Goal: Task Accomplishment & Management: Use online tool/utility

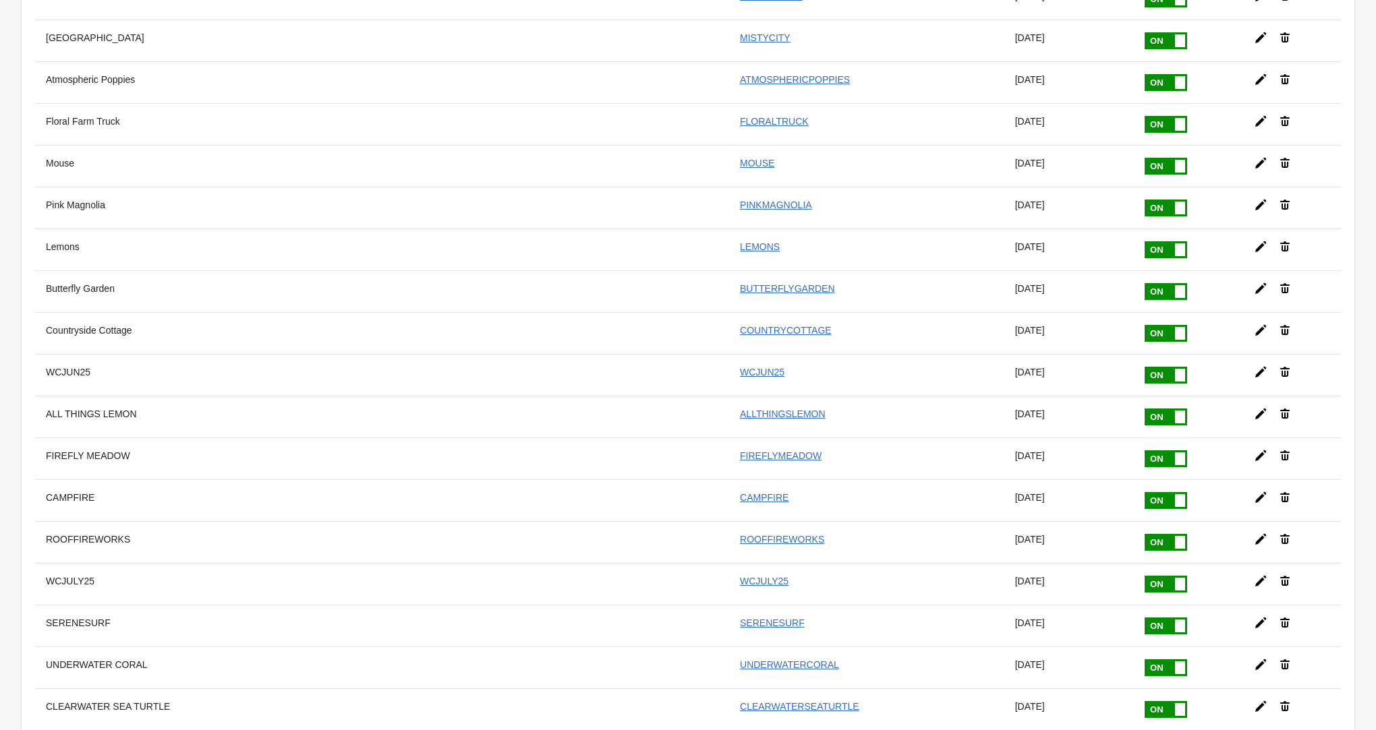
scroll to position [9480, 0]
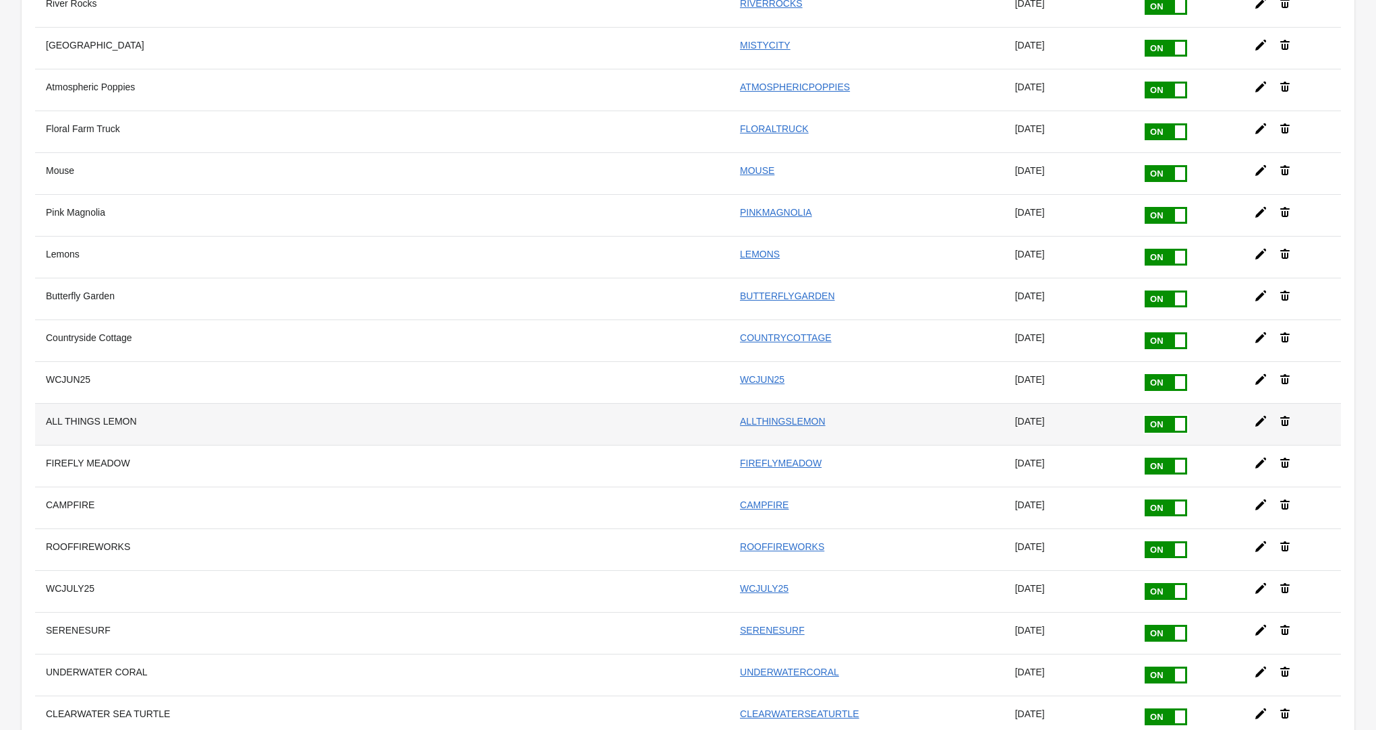
click at [1280, 415] on icon at bounding box center [1284, 421] width 13 height 13
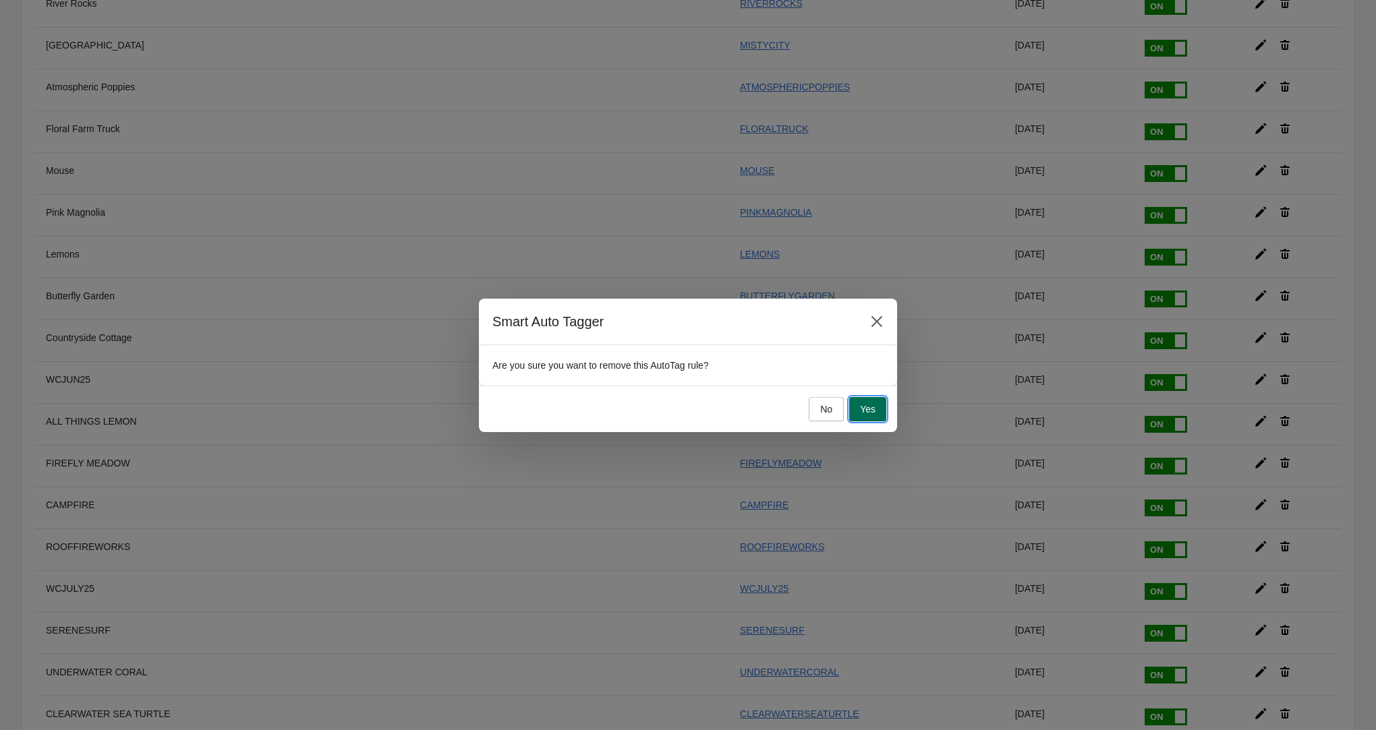
click at [874, 406] on span "Yes" at bounding box center [868, 409] width 16 height 11
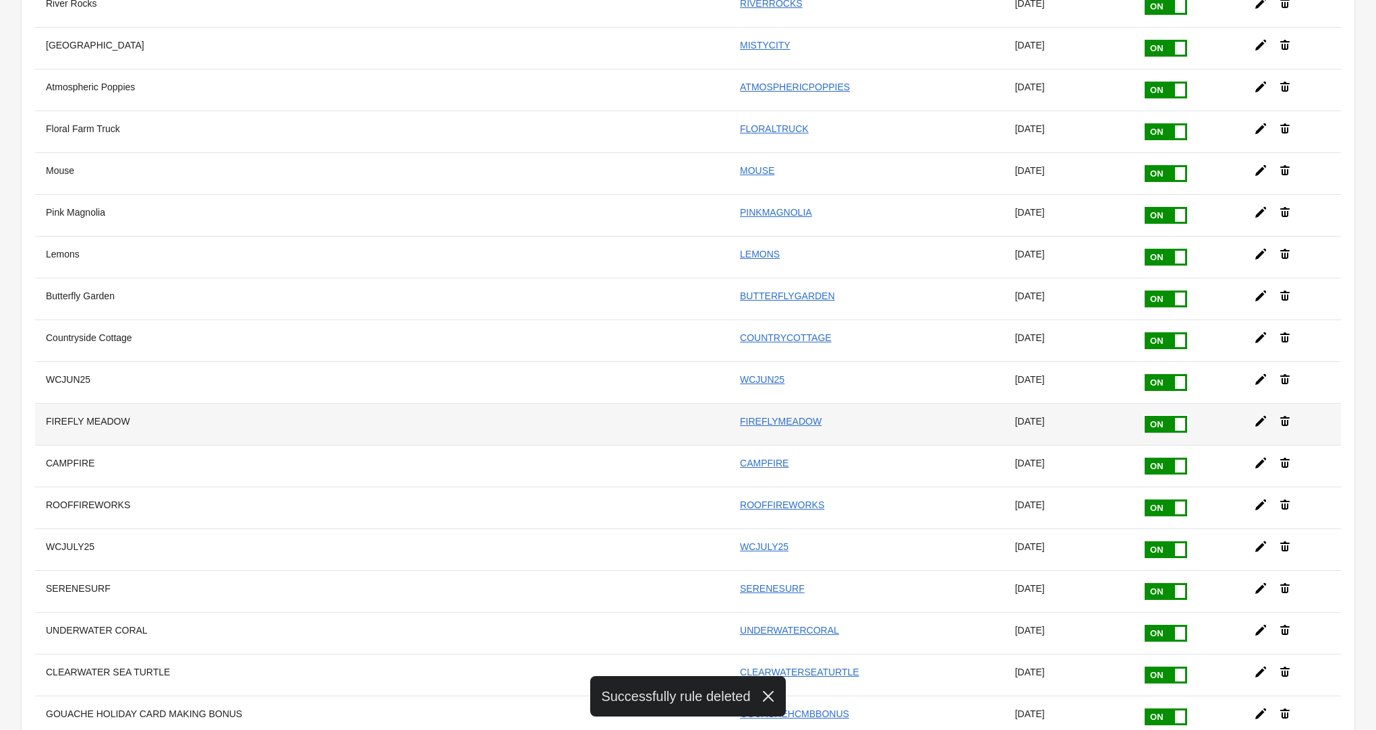
click at [1258, 416] on icon at bounding box center [1260, 421] width 11 height 11
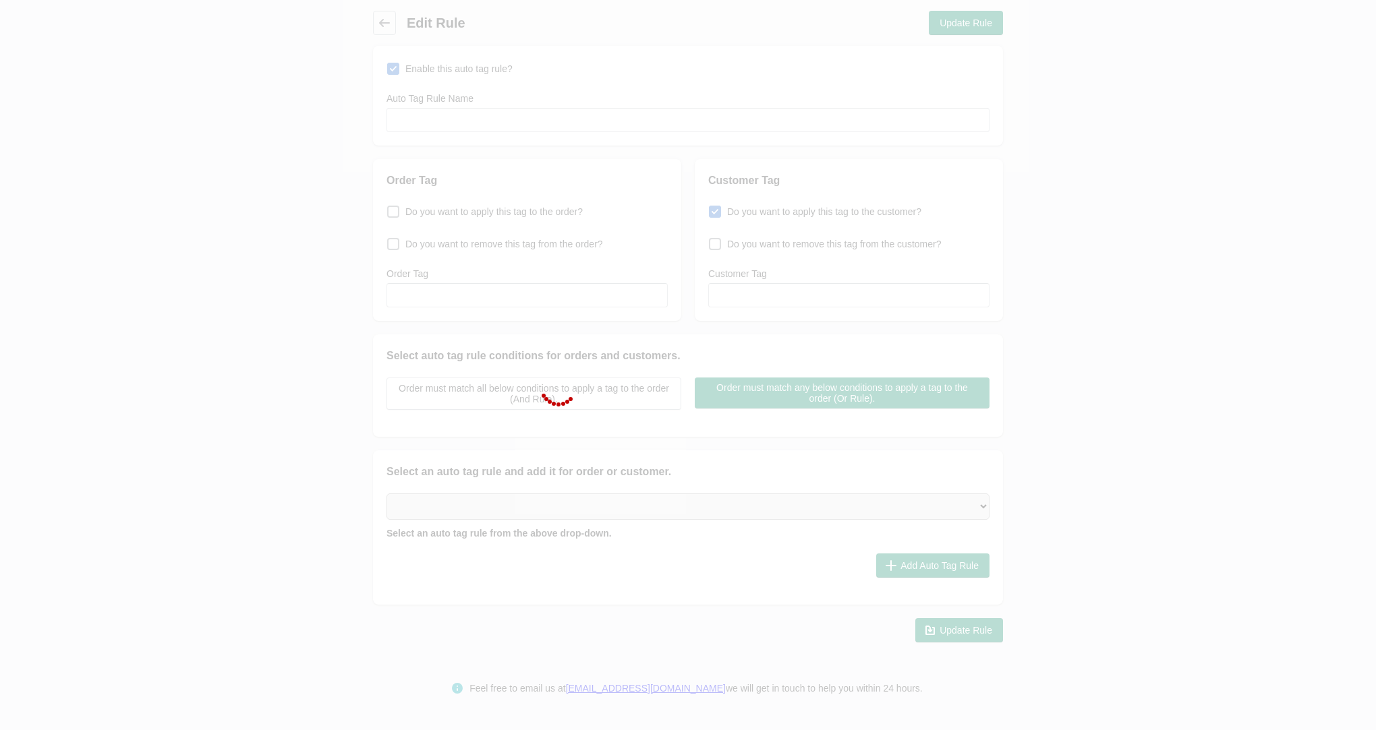
type input "FIREFLY MEADOW"
checkbox input "true"
type input "FIREFLYMEADOW"
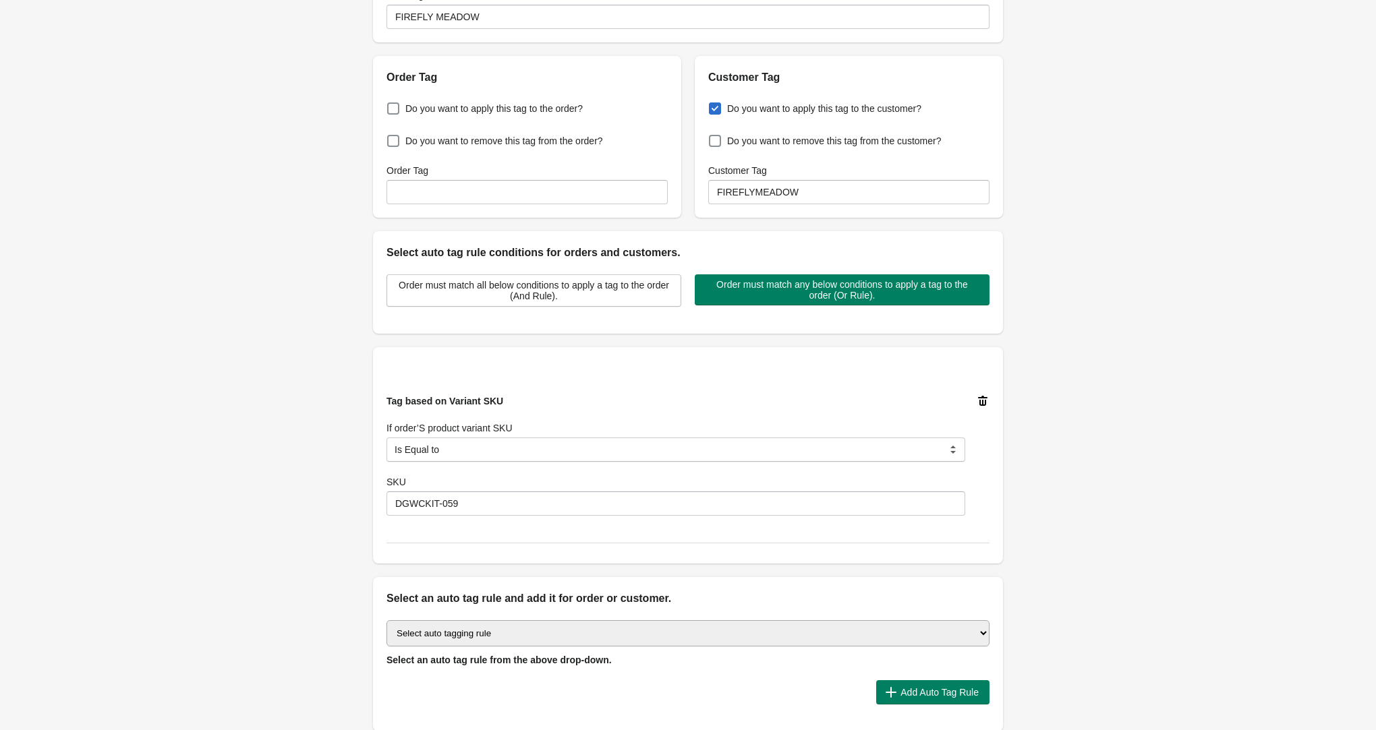
scroll to position [136, 0]
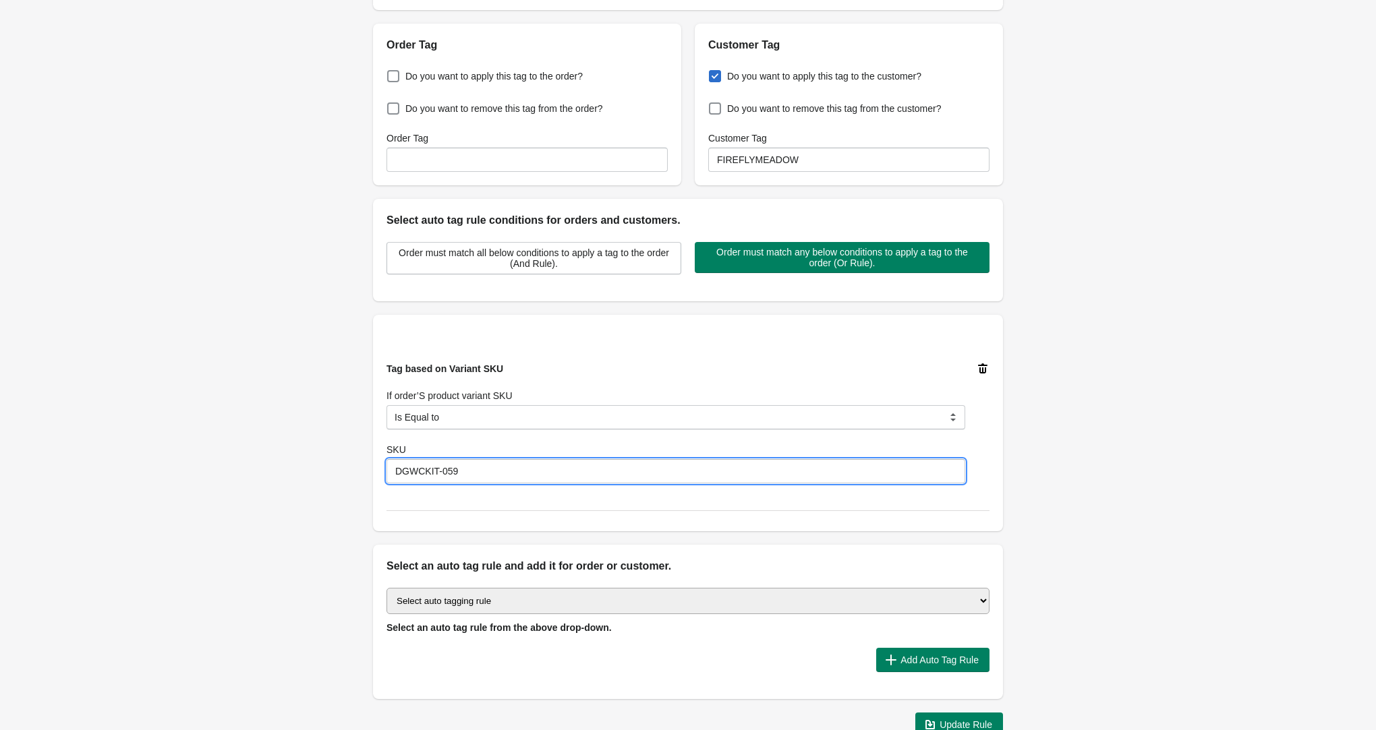
click at [502, 471] on input "DGWCKIT-059" at bounding box center [675, 471] width 579 height 24
type input "DGWCKIT-058"
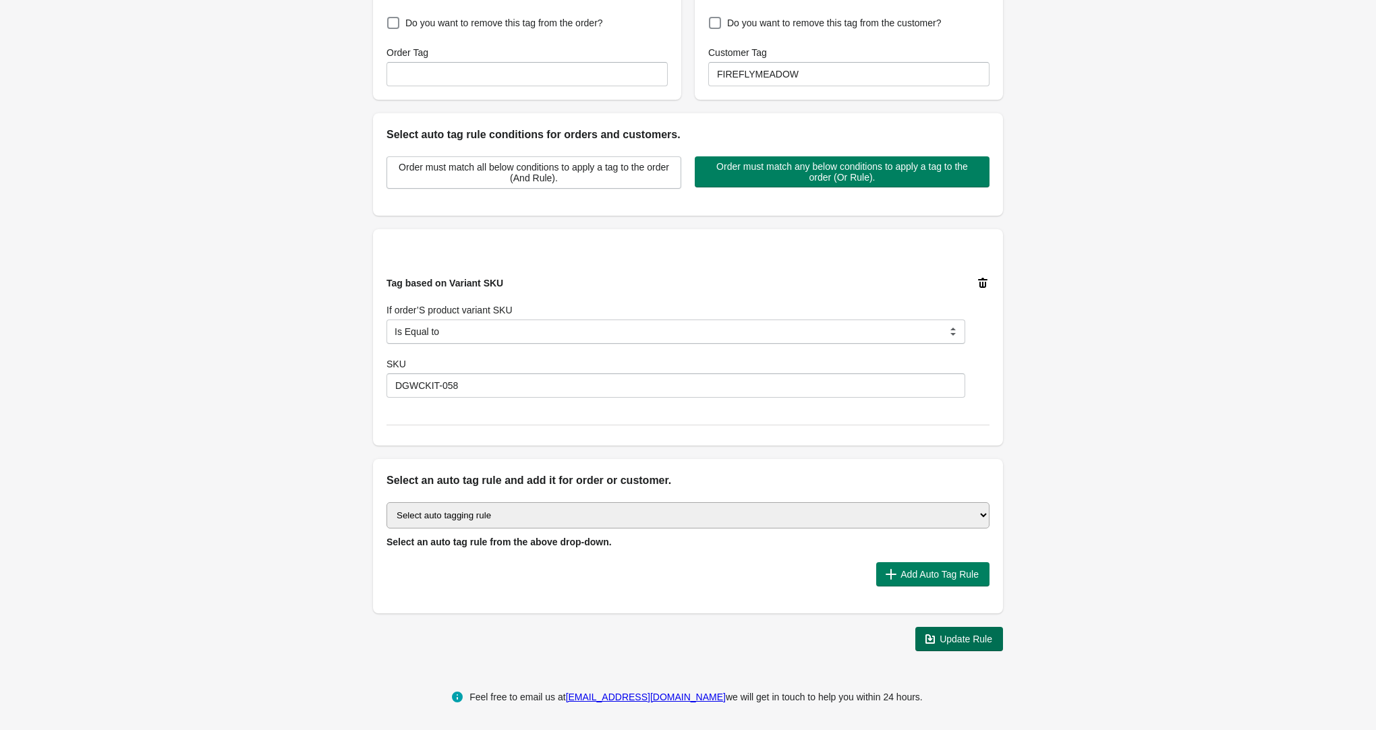
click at [970, 644] on button "Update Rule" at bounding box center [959, 639] width 88 height 24
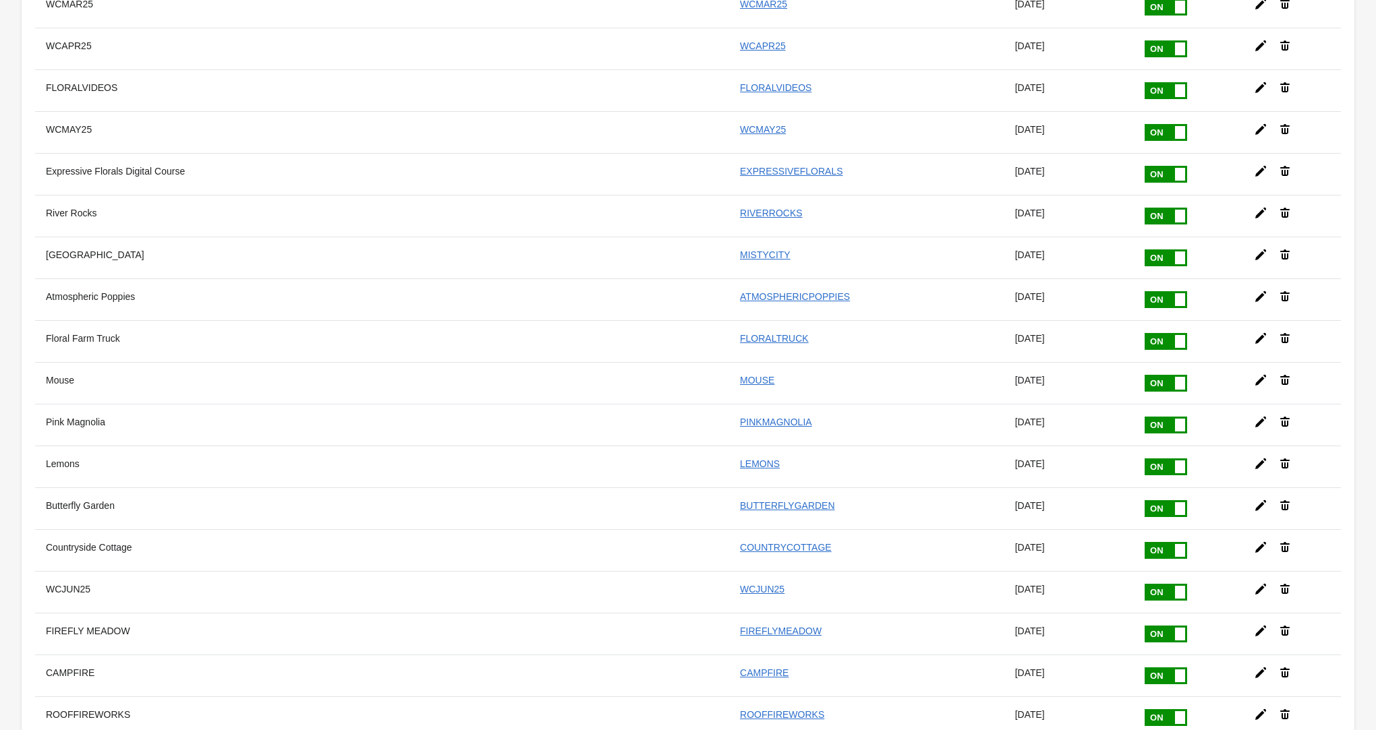
scroll to position [9341, 0]
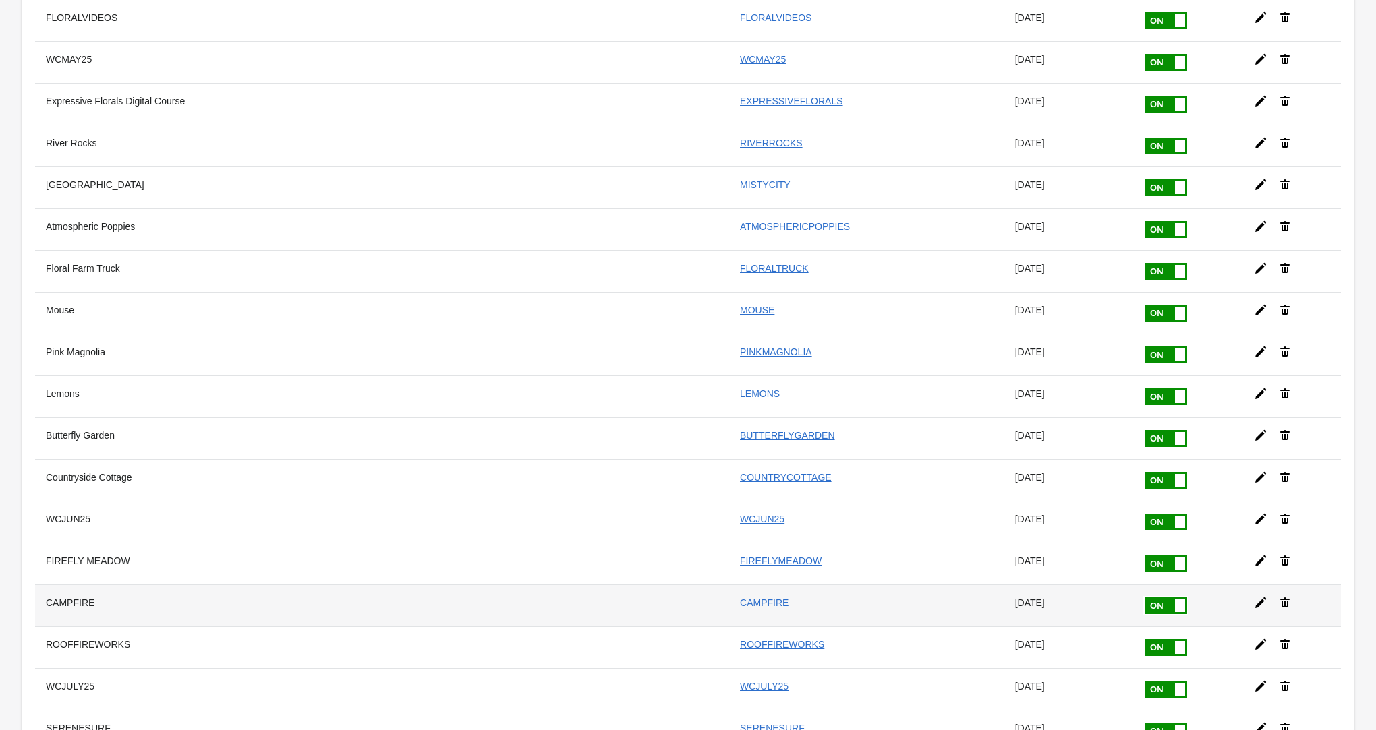
click at [1255, 598] on icon at bounding box center [1260, 603] width 11 height 11
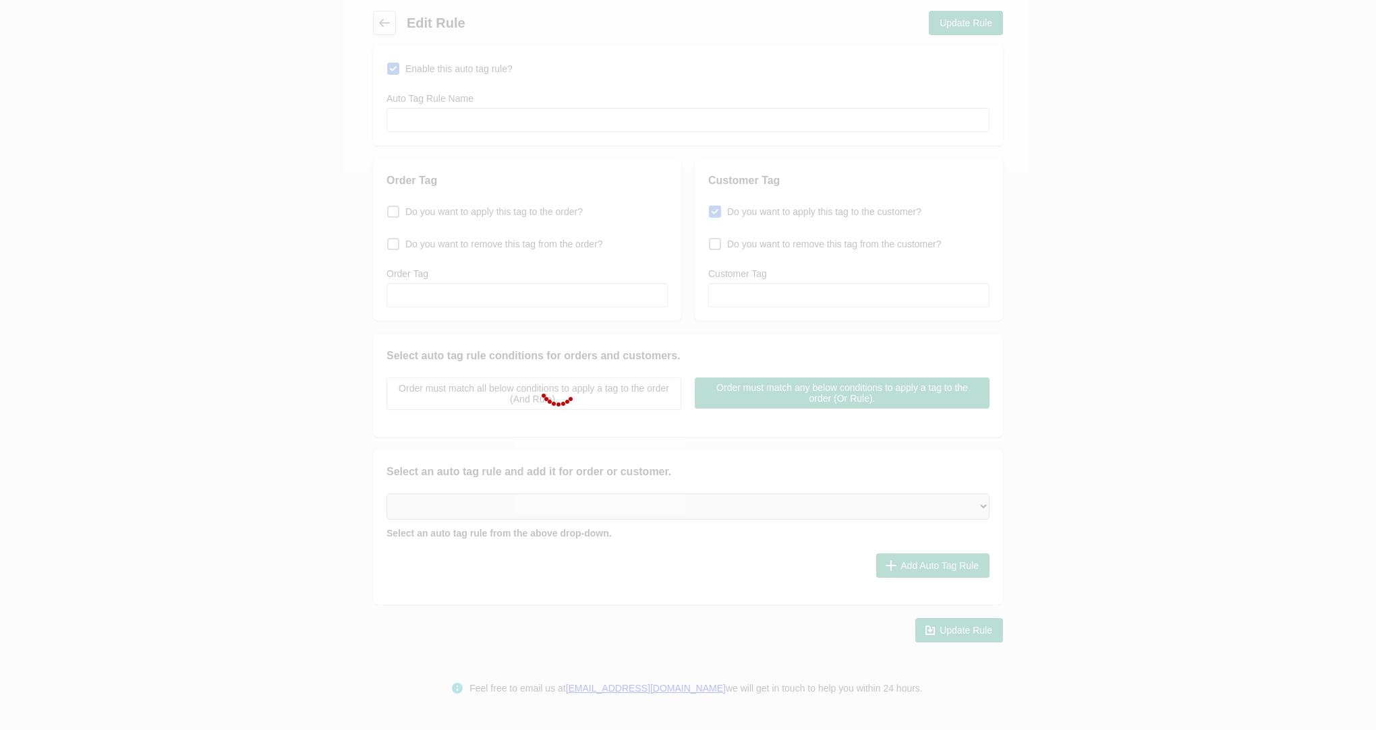
type input "CAMPFIRE"
checkbox input "true"
type input "CAMPFIRE"
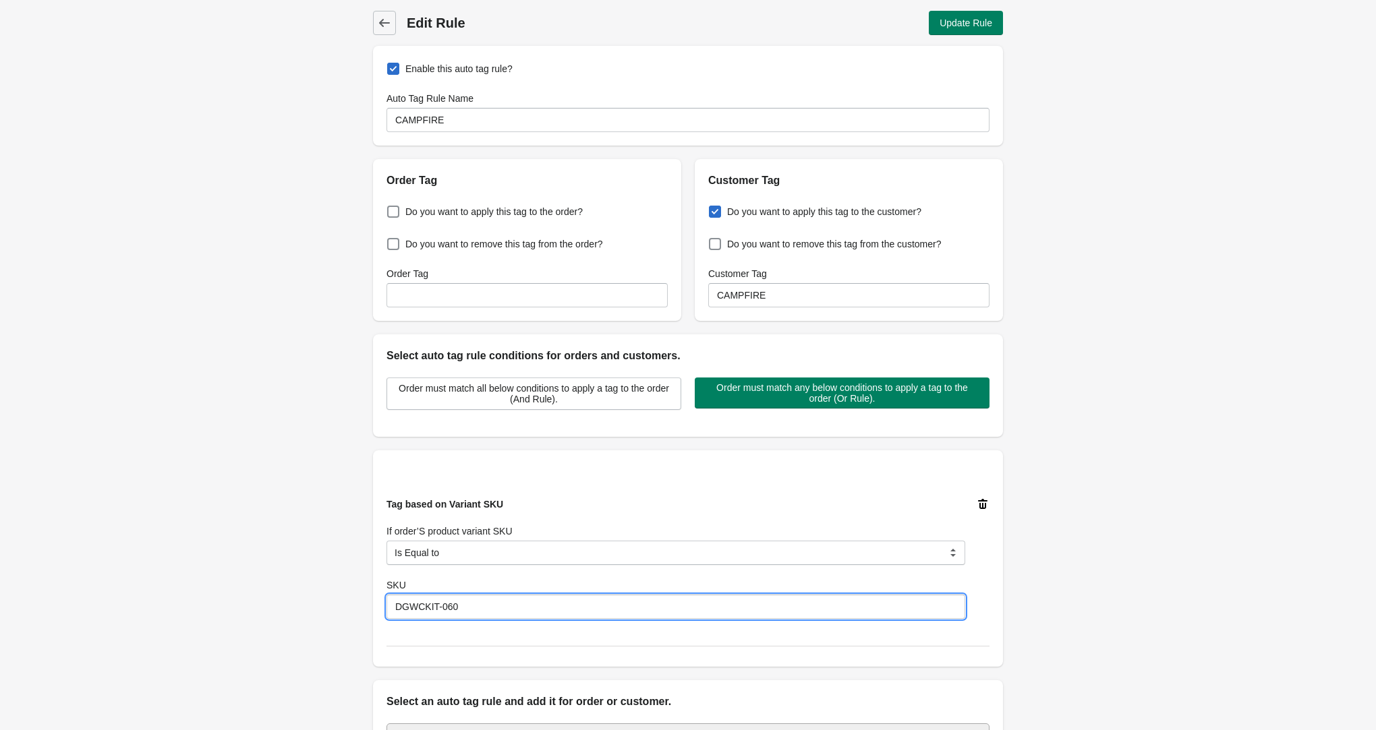
click at [482, 605] on input "DGWCKIT-060" at bounding box center [675, 607] width 579 height 24
type input "DGWCKIT-059"
click at [950, 33] on button "Update Rule" at bounding box center [966, 23] width 74 height 24
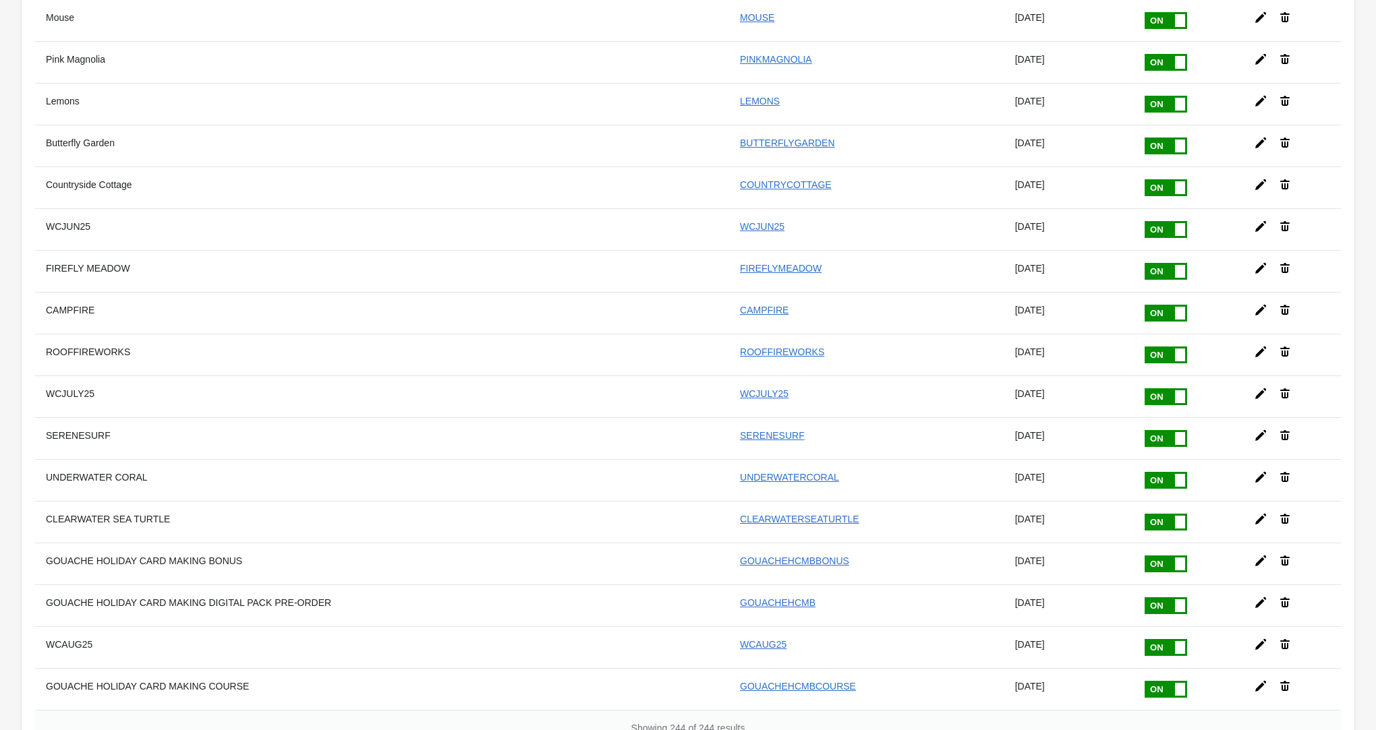
scroll to position [9631, 0]
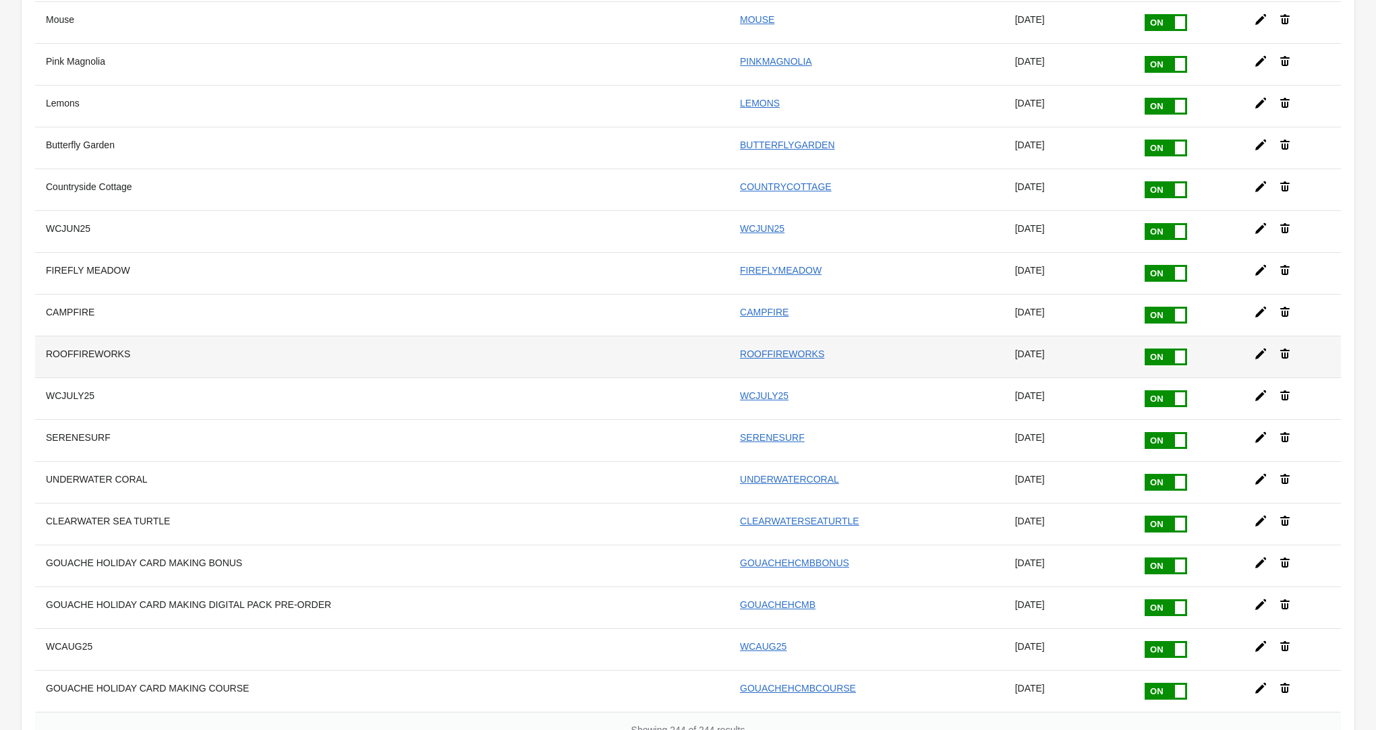
click at [1260, 347] on icon at bounding box center [1260, 353] width 13 height 13
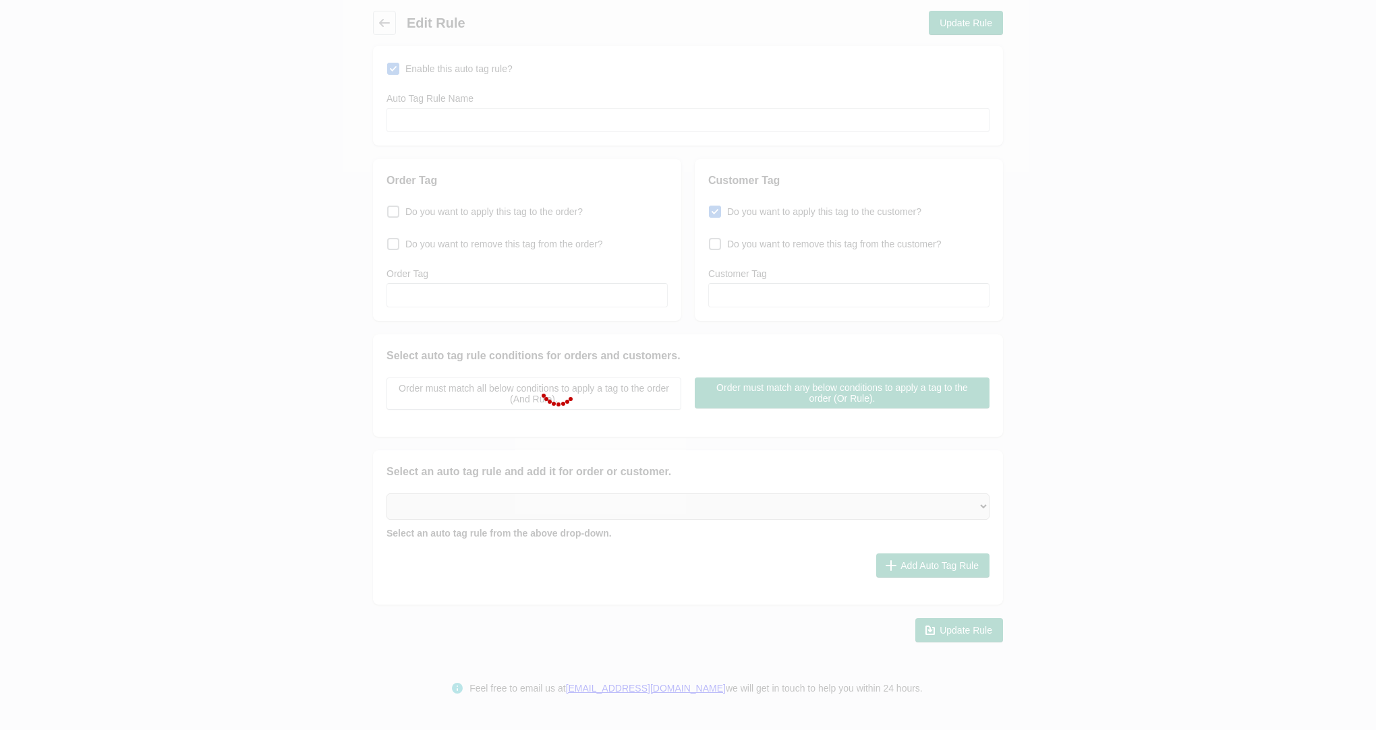
type input "ROOFFIREWORKS"
checkbox input "true"
type input "ROOFFIREWORKS"
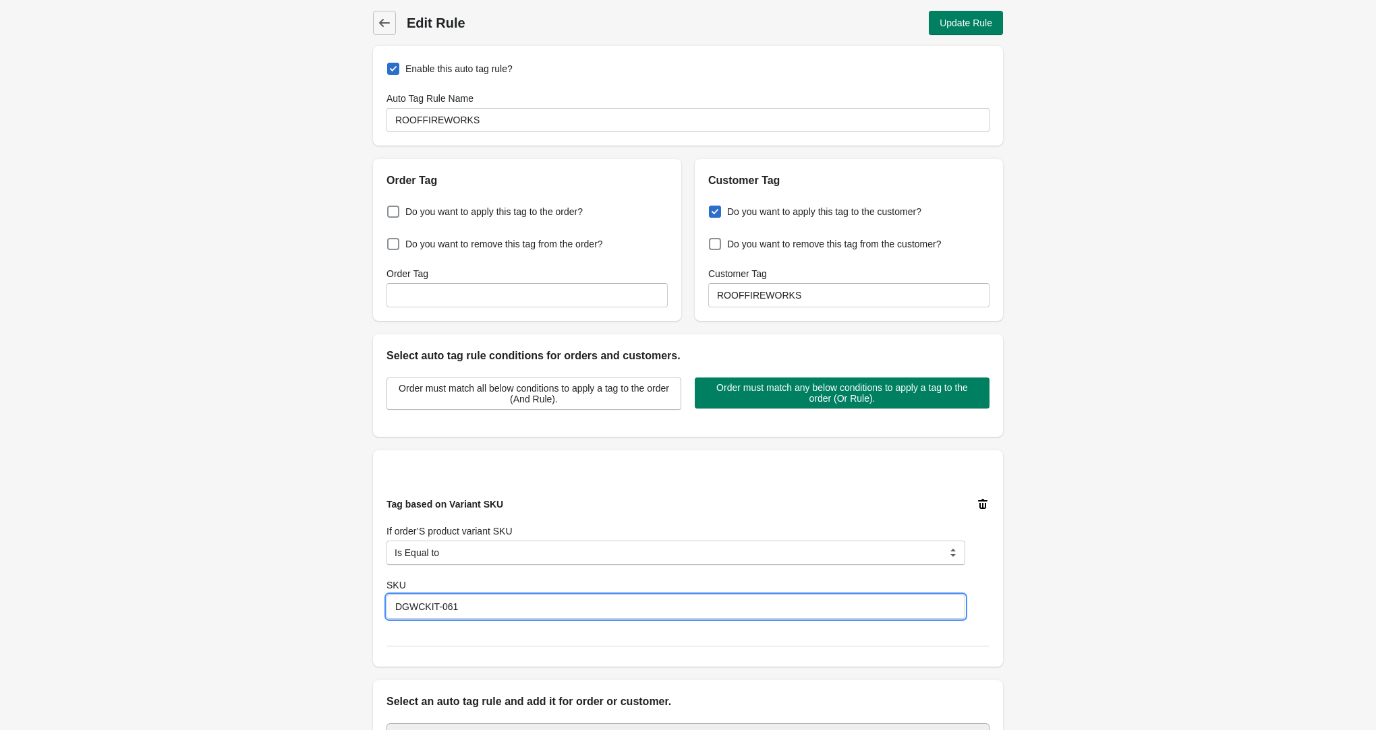
click at [474, 601] on input "DGWCKIT-061" at bounding box center [675, 607] width 579 height 24
type input "DGWCKIT-060"
click at [951, 28] on button "Update Rule" at bounding box center [966, 23] width 74 height 24
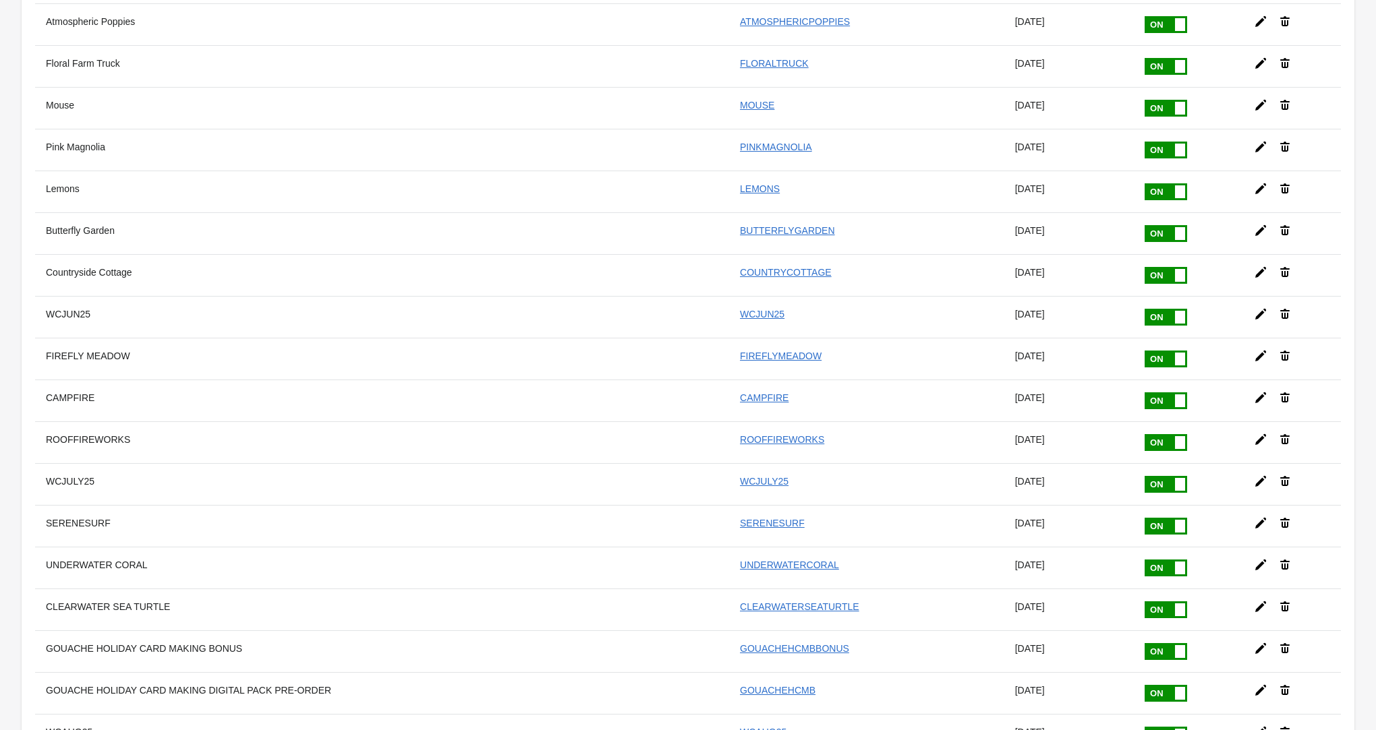
scroll to position [9545, 0]
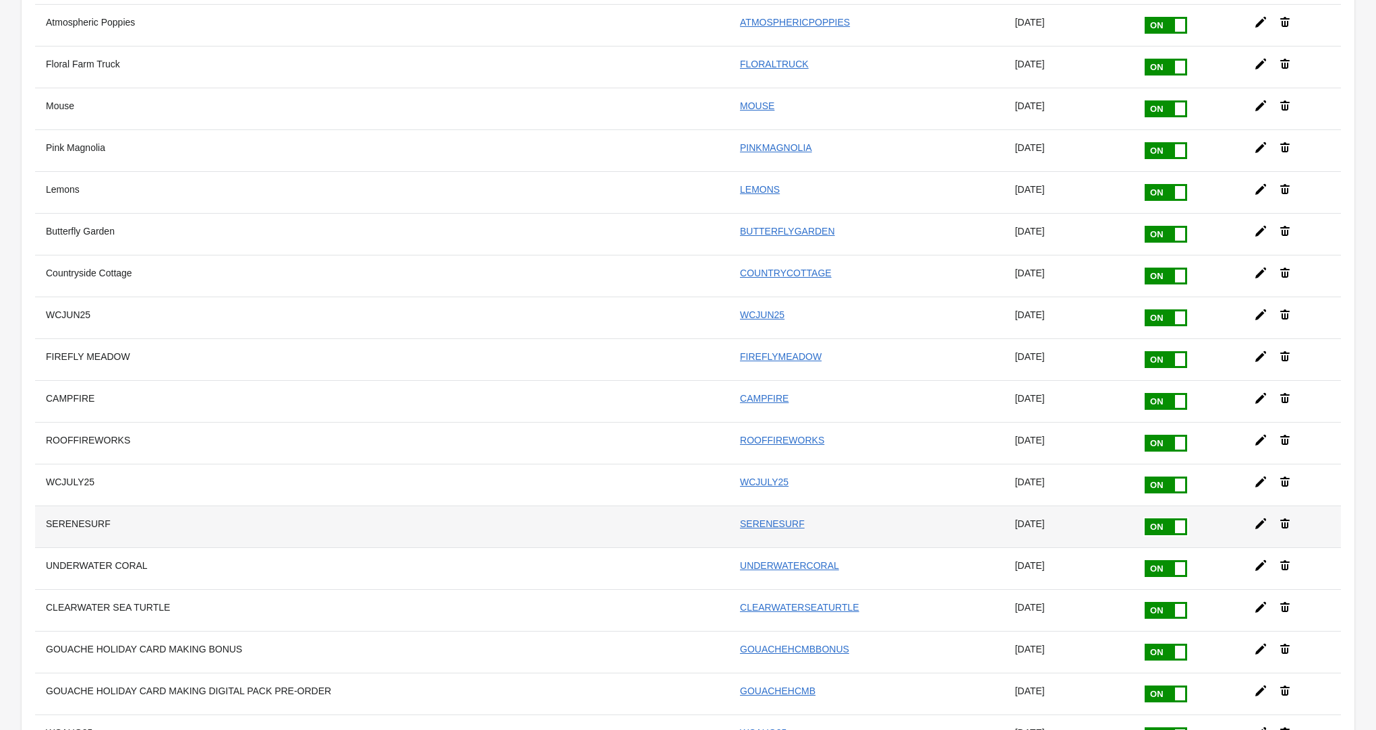
click at [1254, 517] on icon at bounding box center [1260, 523] width 13 height 13
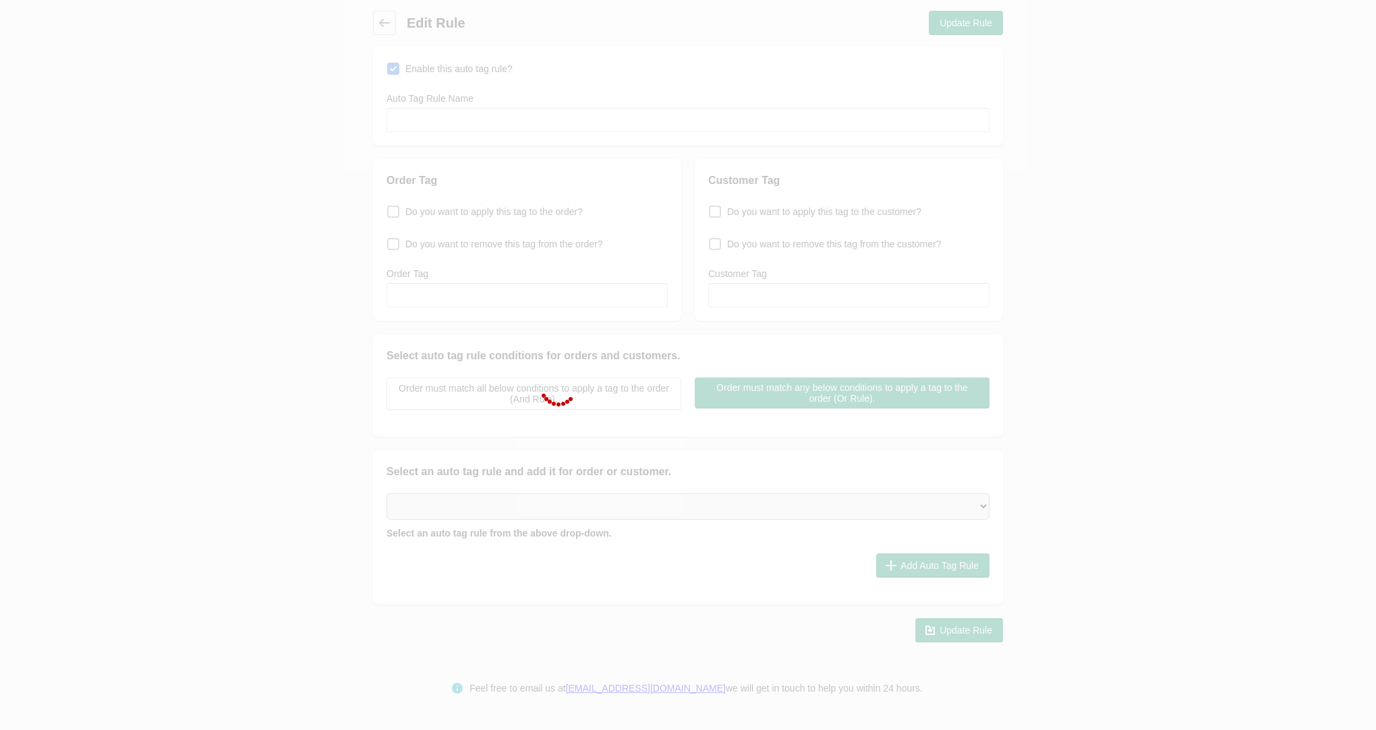
type input "SERENESURF"
checkbox input "true"
type input "SERENESURF"
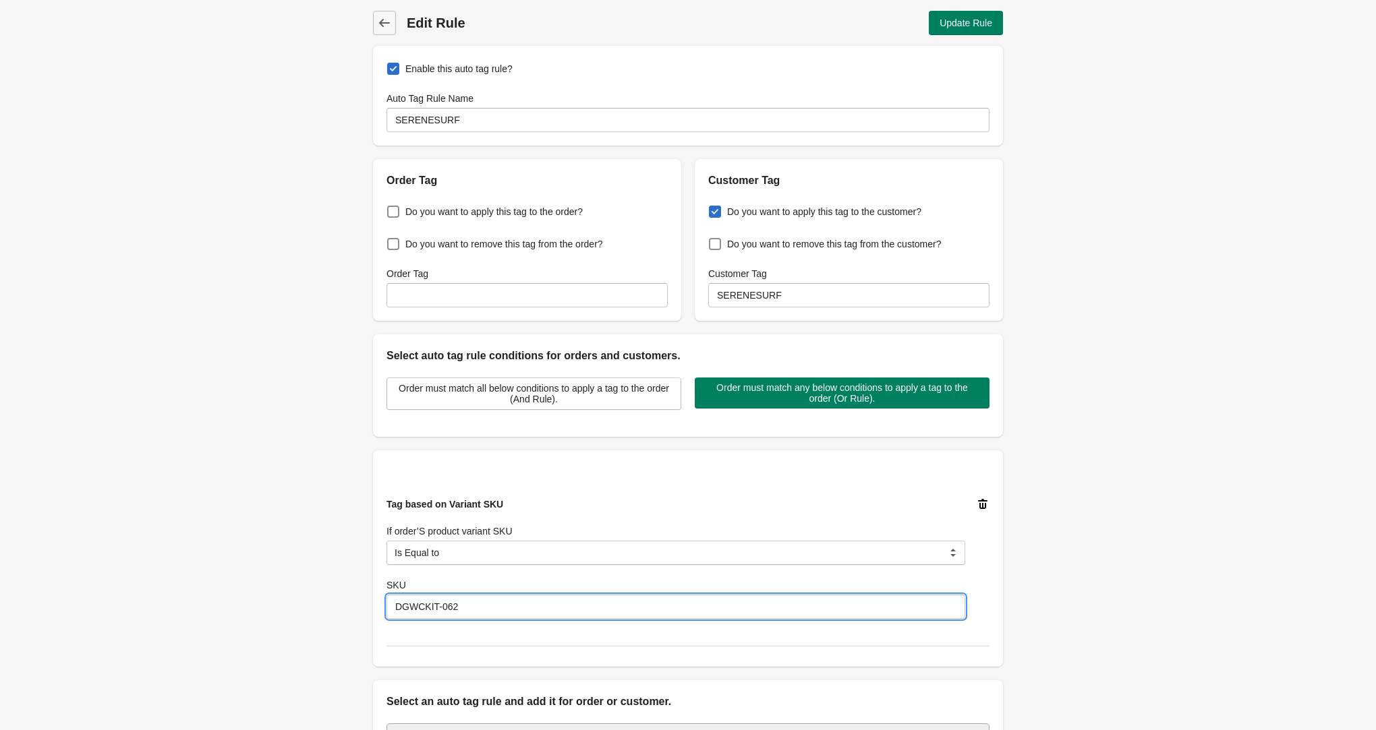
click at [477, 607] on input "DGWCKIT-062" at bounding box center [675, 607] width 579 height 24
type input "DGWCKIT-061"
click at [974, 23] on span "Update Rule" at bounding box center [965, 23] width 53 height 11
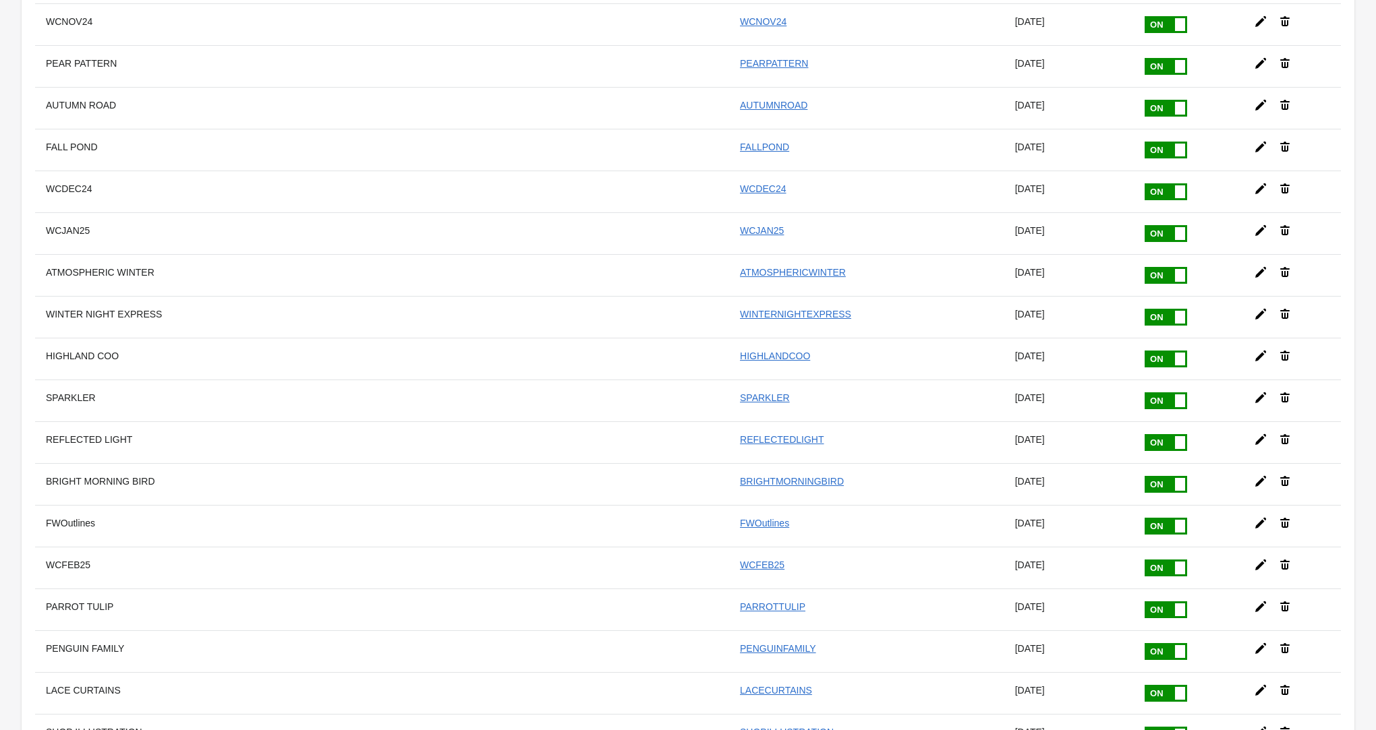
scroll to position [9482, 0]
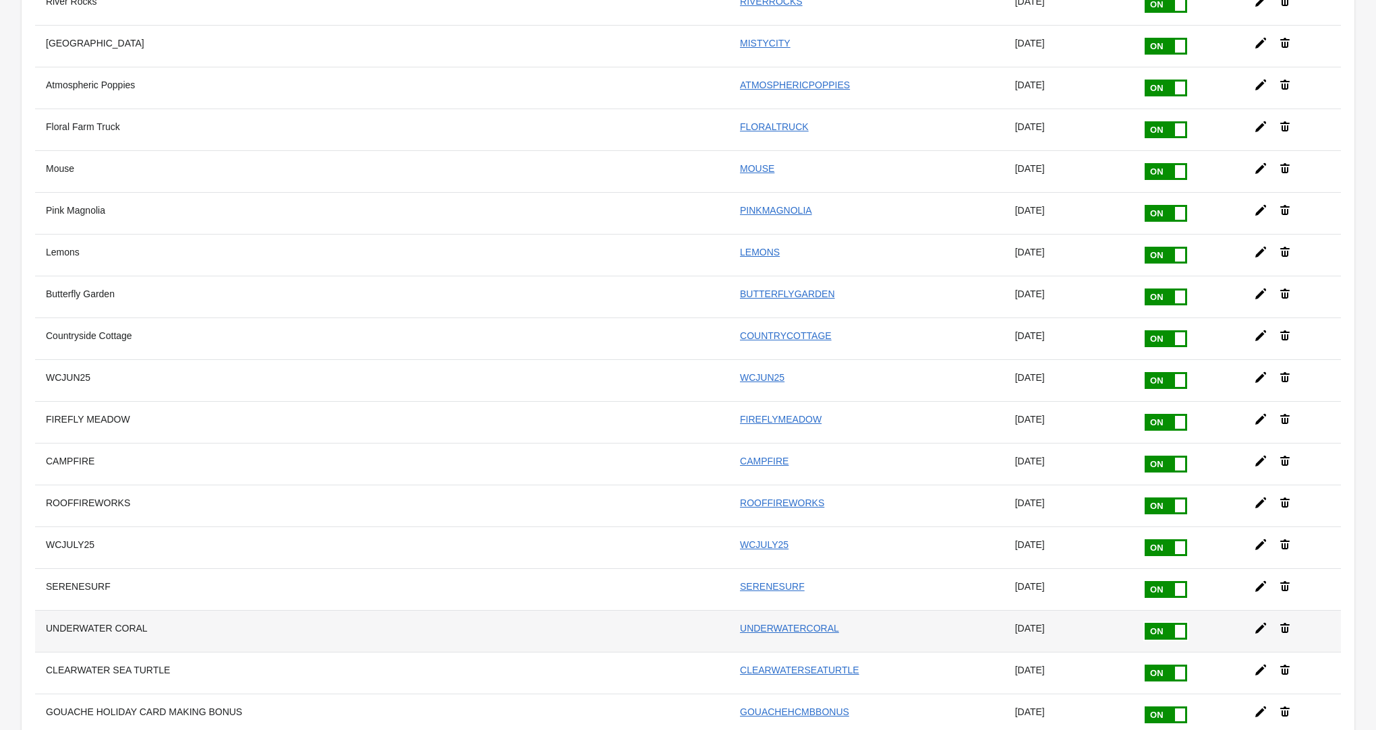
click at [1258, 623] on icon at bounding box center [1260, 628] width 11 height 11
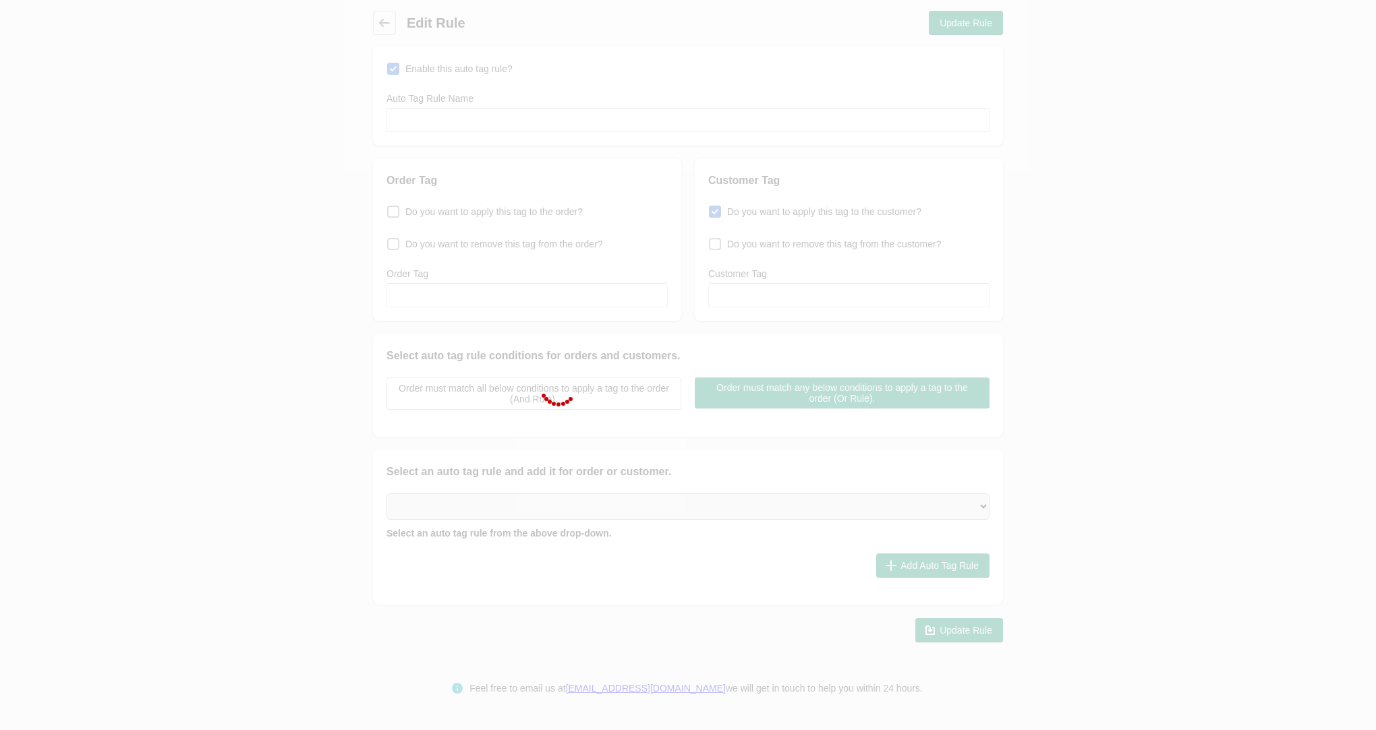
type input "UNDERWATER CORAL"
checkbox input "true"
type input "UNDERWATERCORAL"
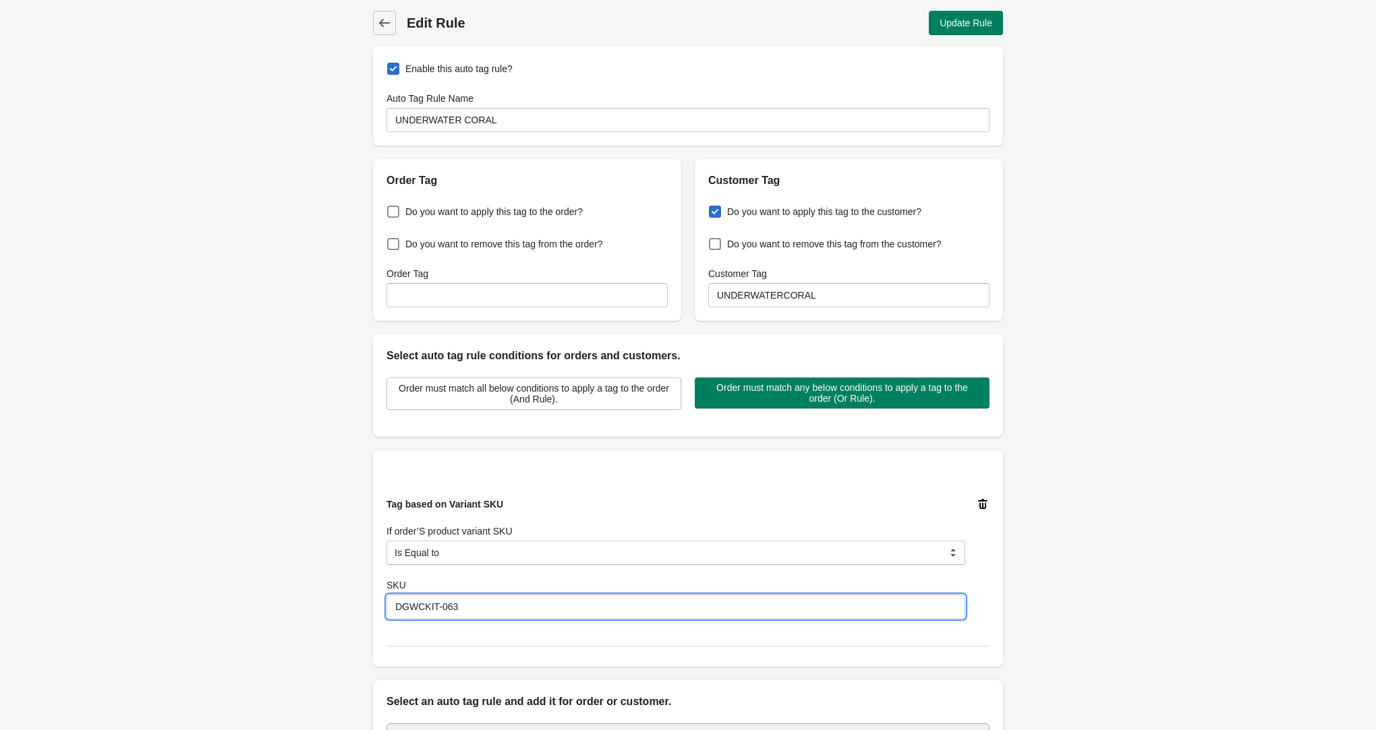
click at [488, 608] on input "DGWCKIT-063" at bounding box center [675, 607] width 579 height 24
type input "DGWCKIT-062"
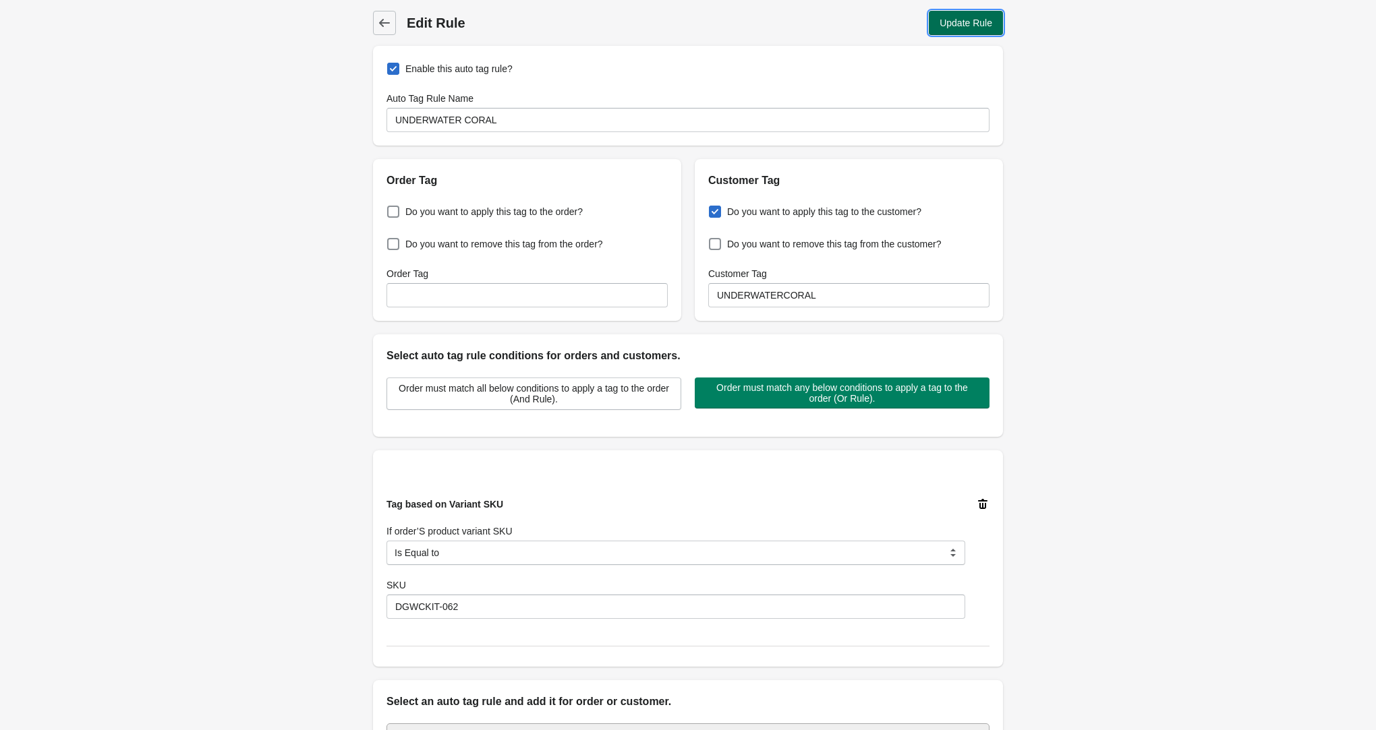
click at [966, 18] on span "Update Rule" at bounding box center [965, 23] width 53 height 11
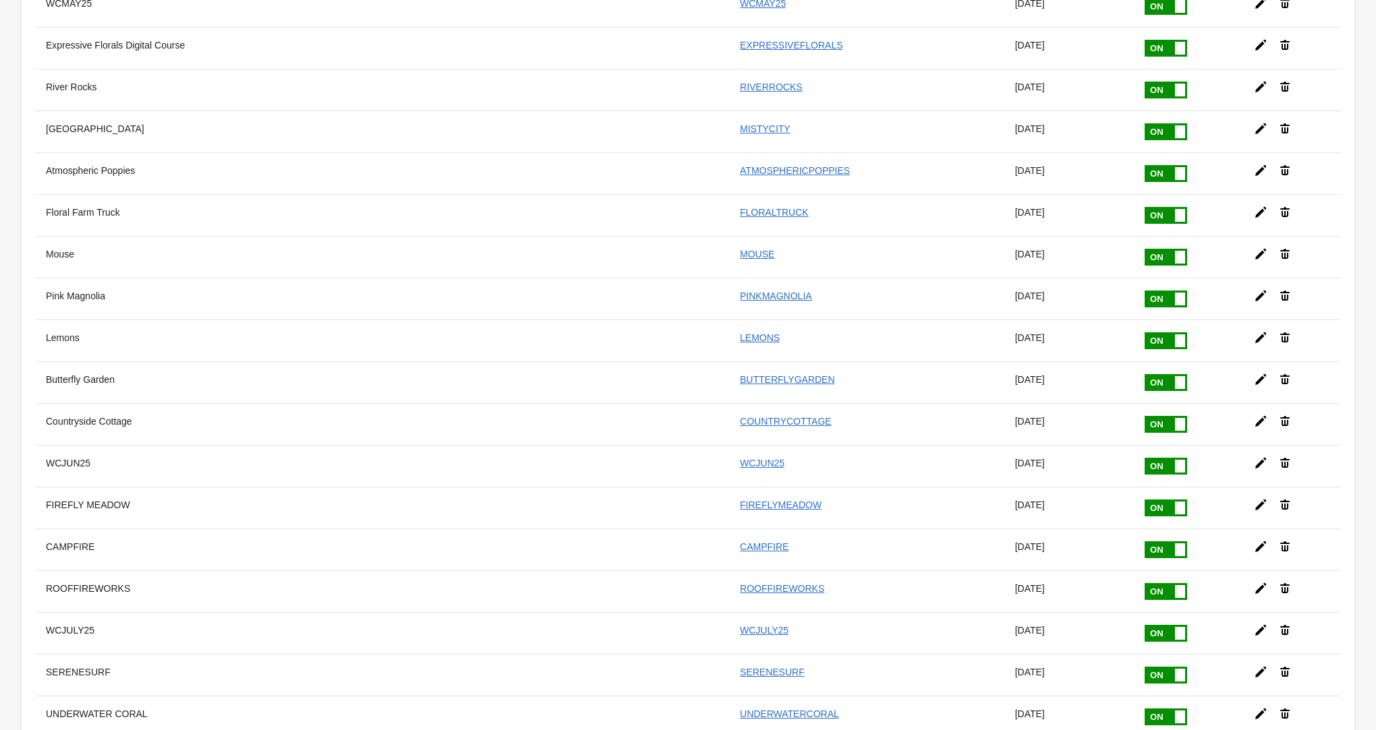
scroll to position [9691, 0]
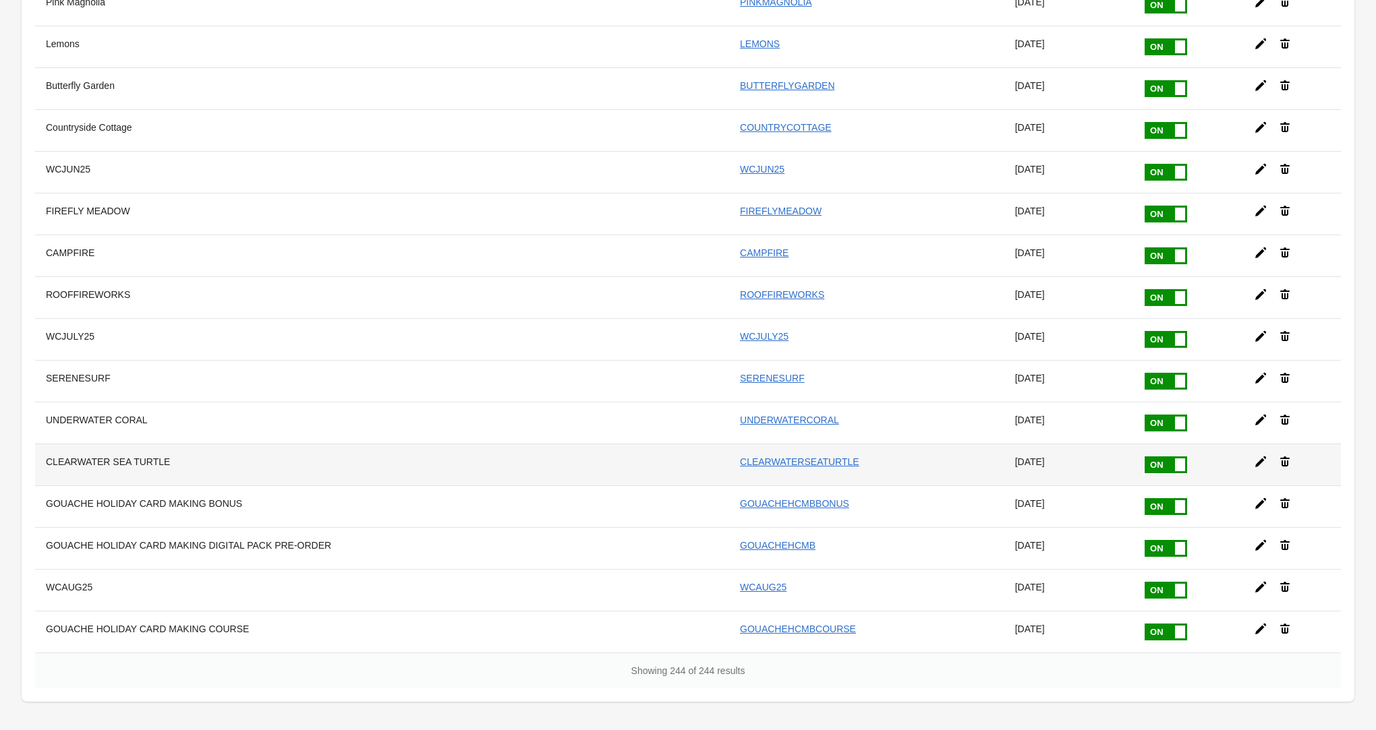
click at [1263, 455] on icon at bounding box center [1260, 461] width 13 height 13
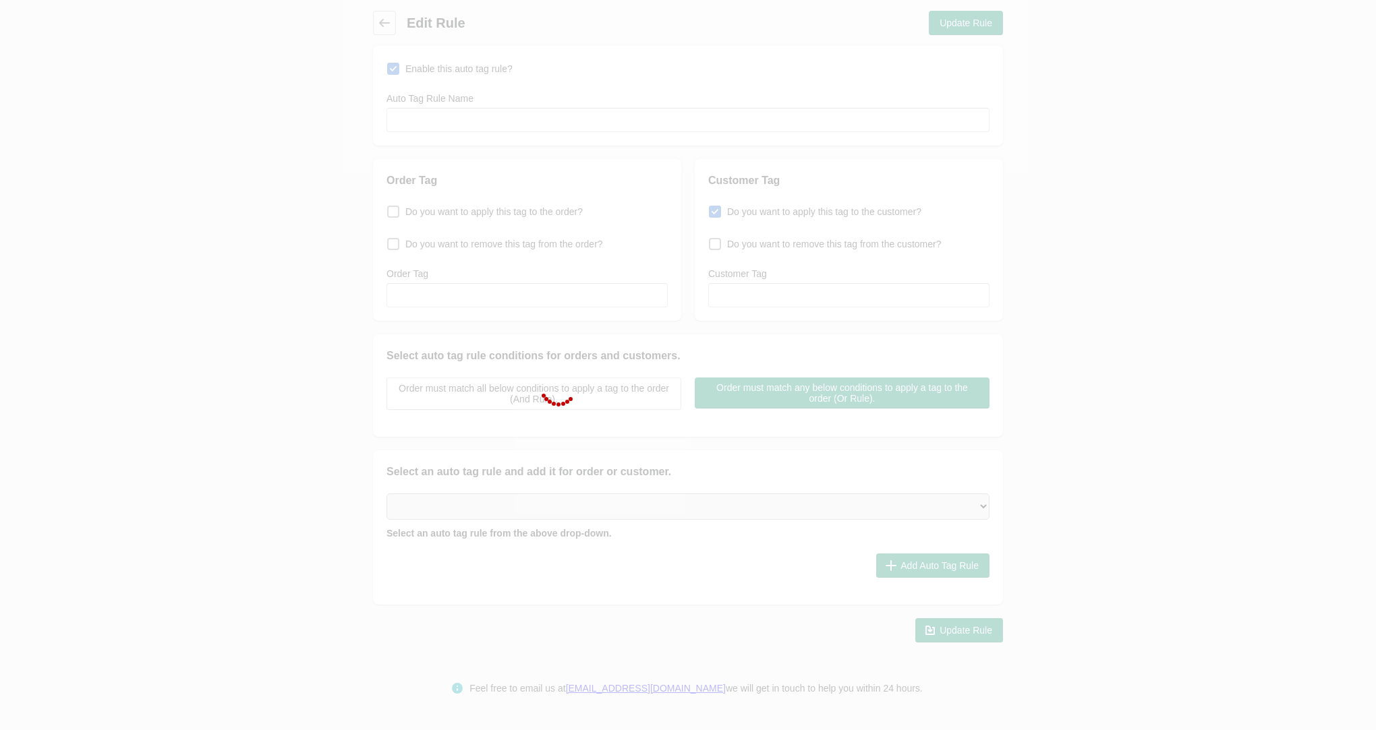
type input "CLEARWATER SEA TURTLE"
checkbox input "true"
type input "CLEARWATERSEATURTLE"
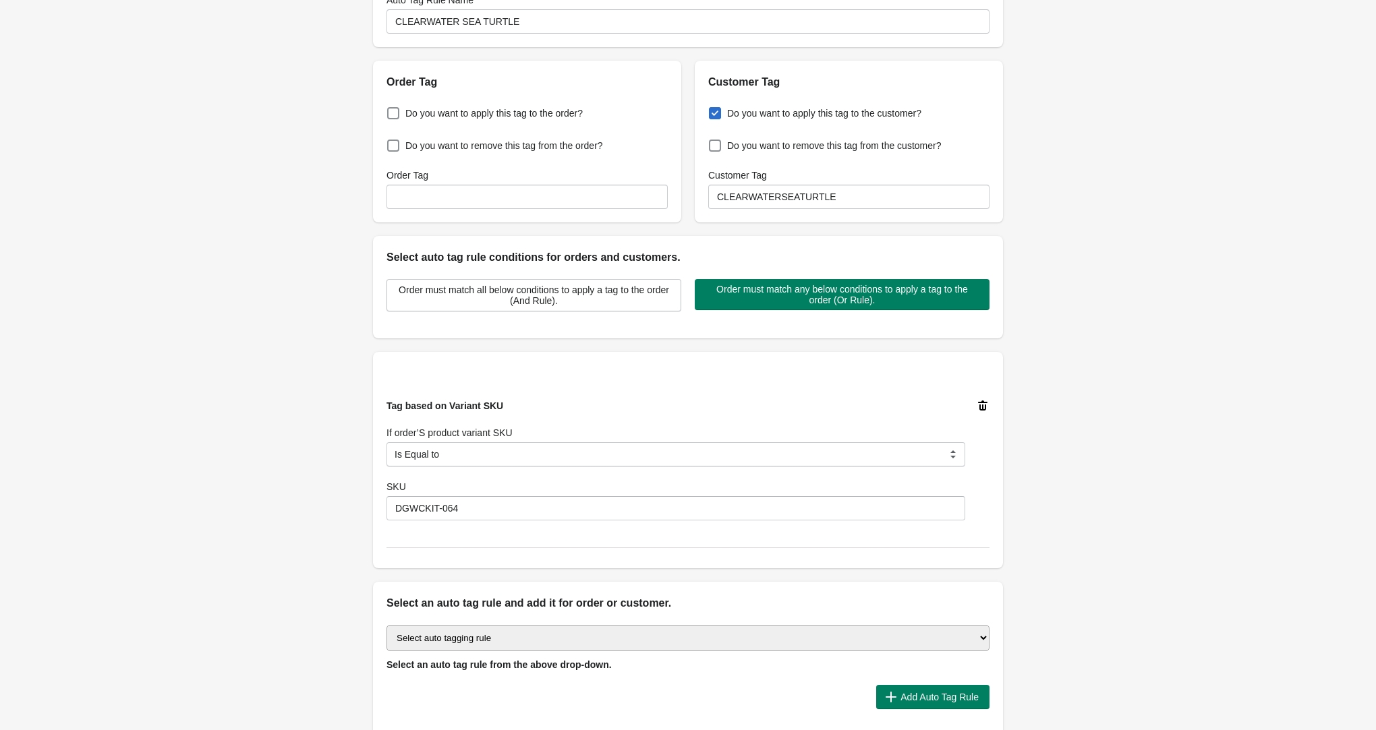
scroll to position [98, 0]
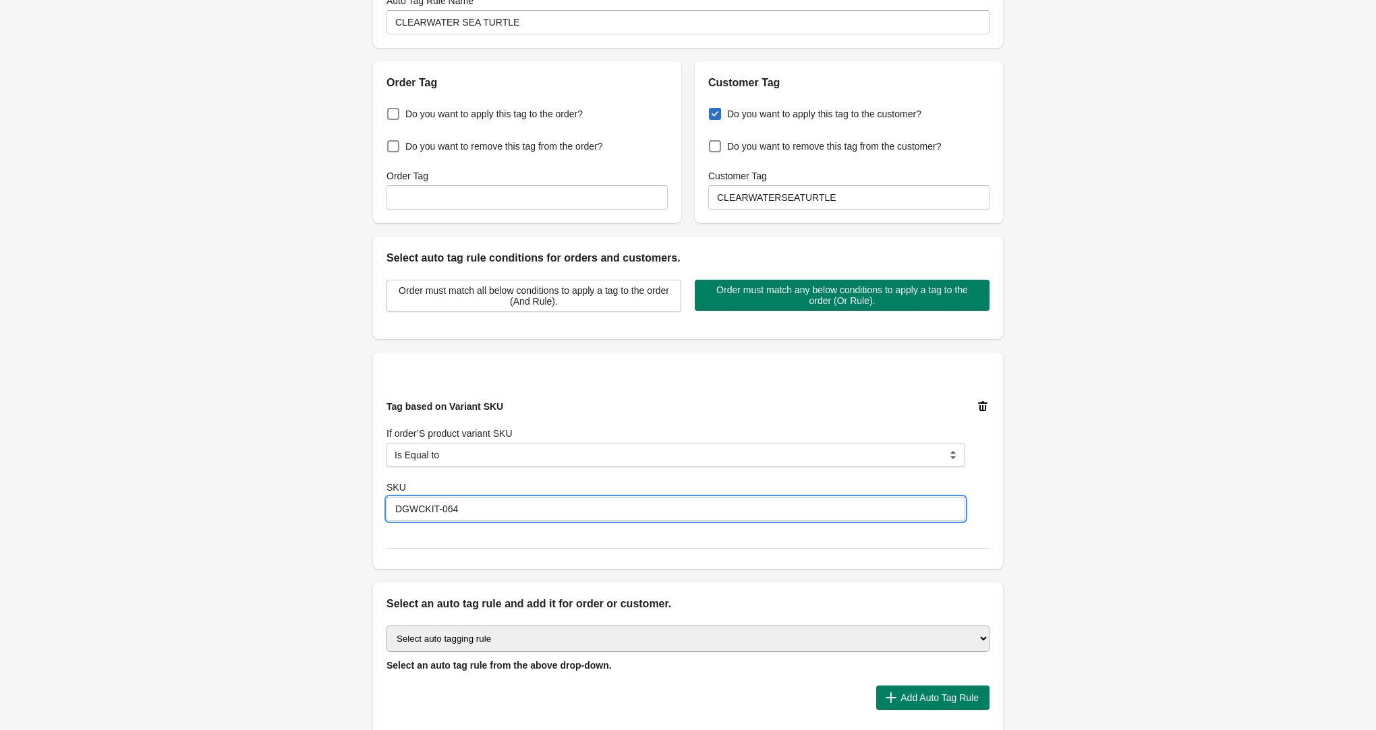
drag, startPoint x: 492, startPoint y: 512, endPoint x: 393, endPoint y: 509, distance: 99.2
click at [393, 509] on input "DGWCKIT-064" at bounding box center [675, 509] width 579 height 24
click at [480, 511] on input "DGWCKIT-064" at bounding box center [675, 509] width 579 height 24
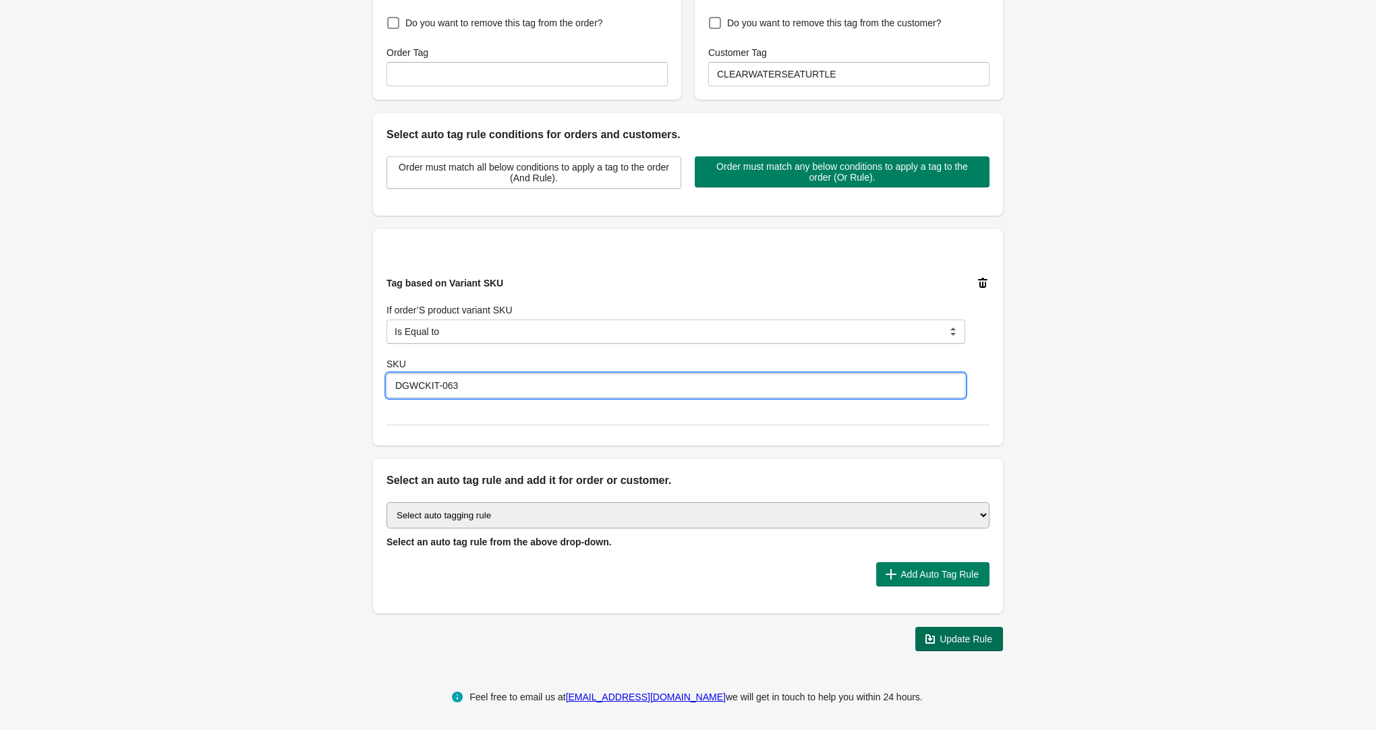
type input "DGWCKIT-063"
click at [950, 637] on span "Update Rule" at bounding box center [965, 639] width 53 height 11
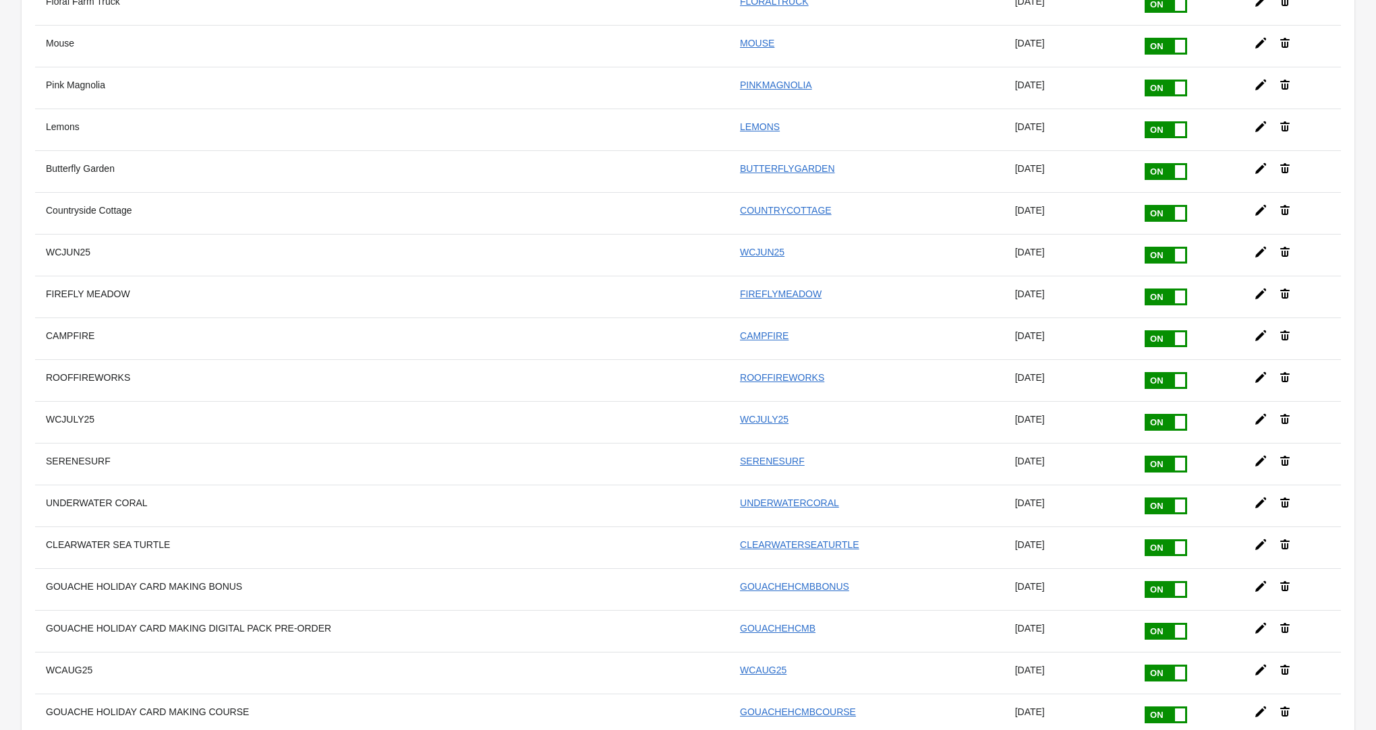
scroll to position [9691, 0]
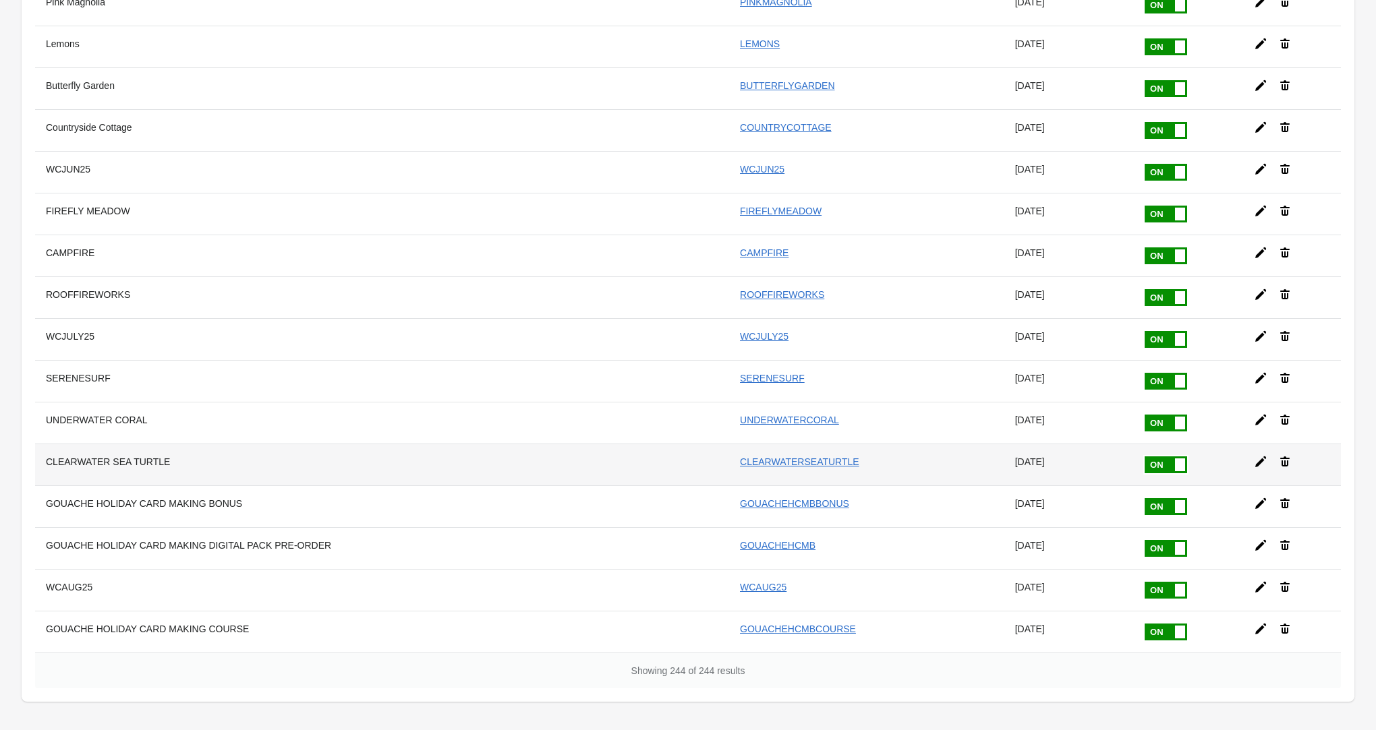
click at [1256, 457] on icon at bounding box center [1260, 462] width 11 height 11
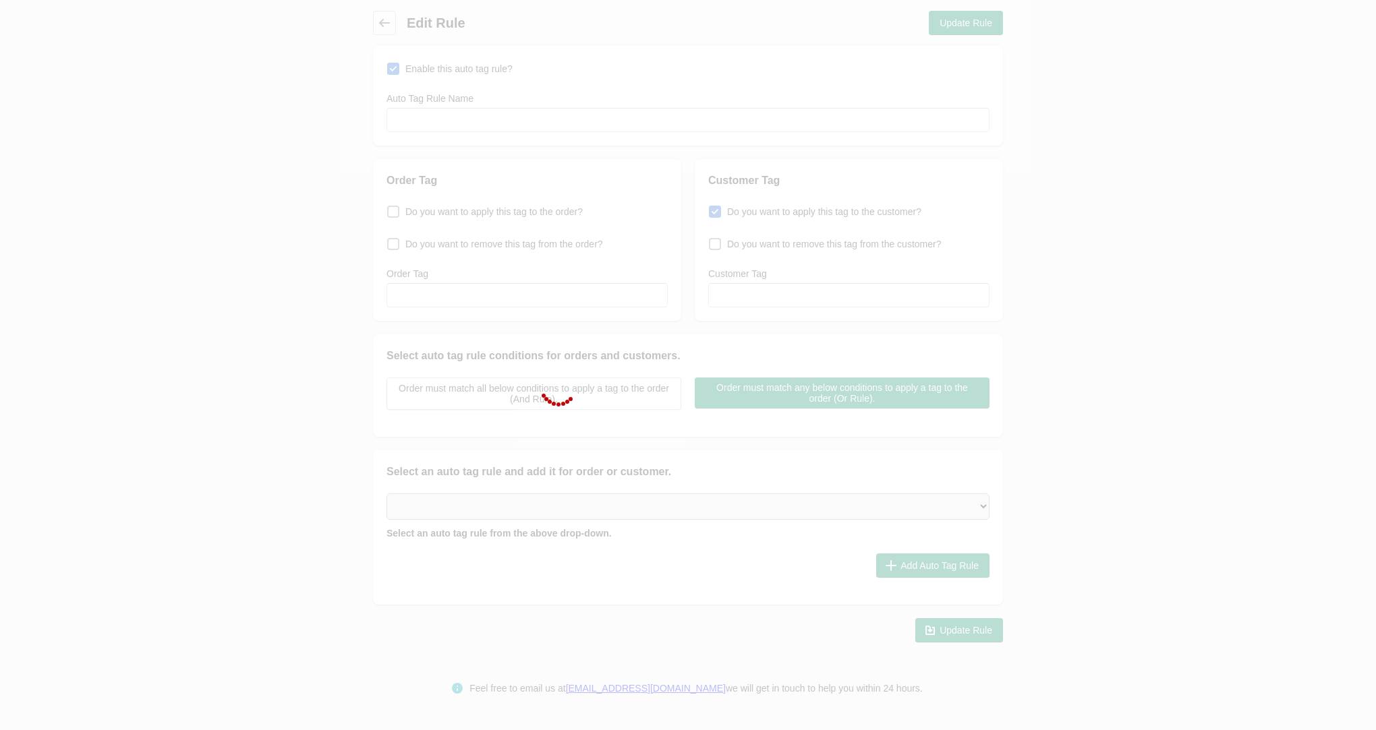
type input "CLEARWATER SEA TURTLE"
checkbox input "true"
type input "CLEARWATERSEATURTLE"
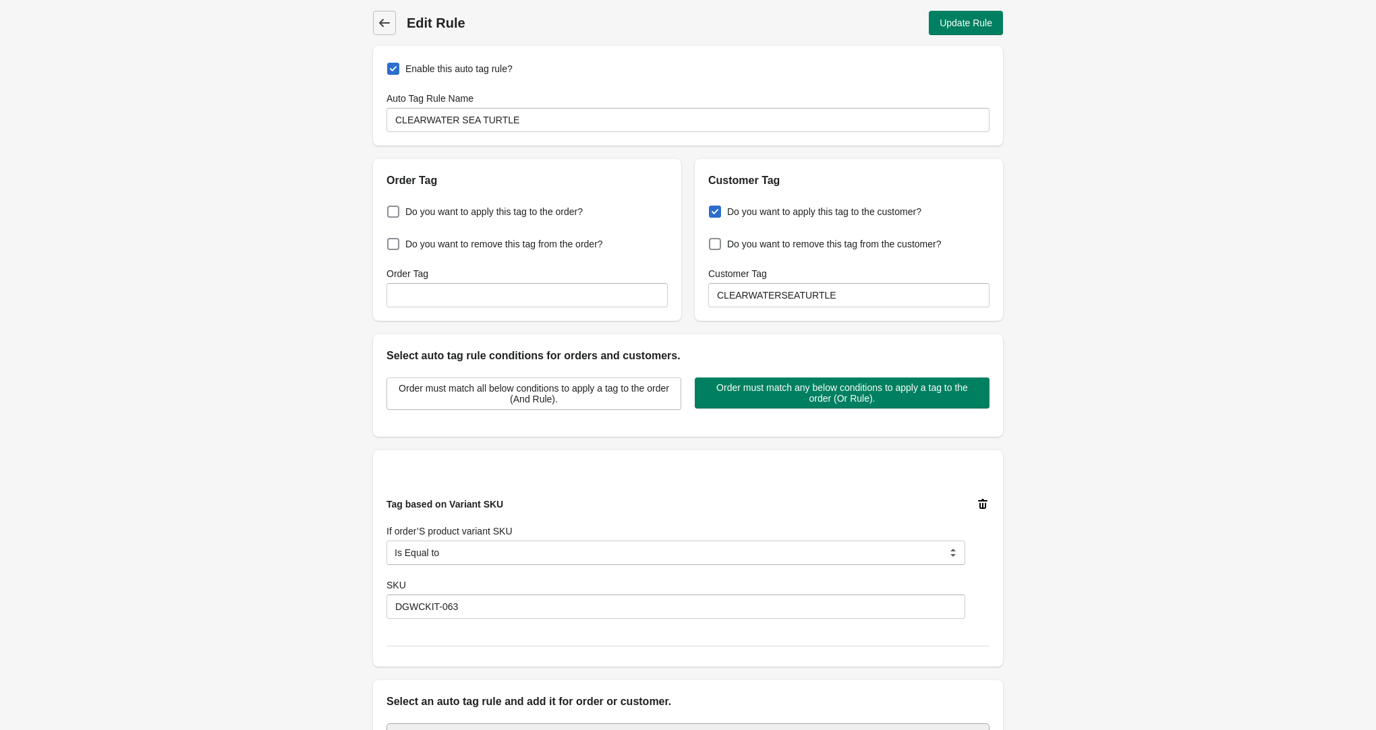
click at [384, 21] on icon at bounding box center [384, 22] width 13 height 13
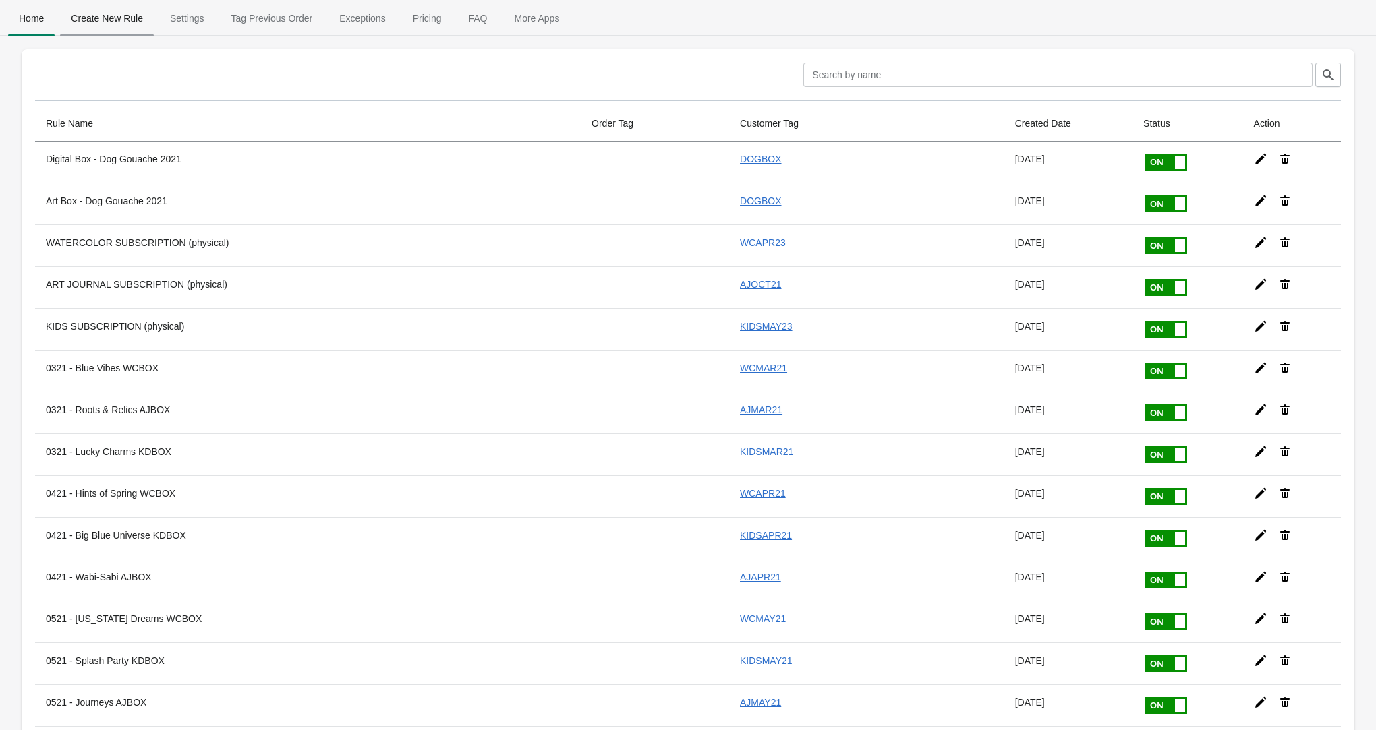
click at [130, 25] on span "Create New Rule" at bounding box center [107, 18] width 94 height 24
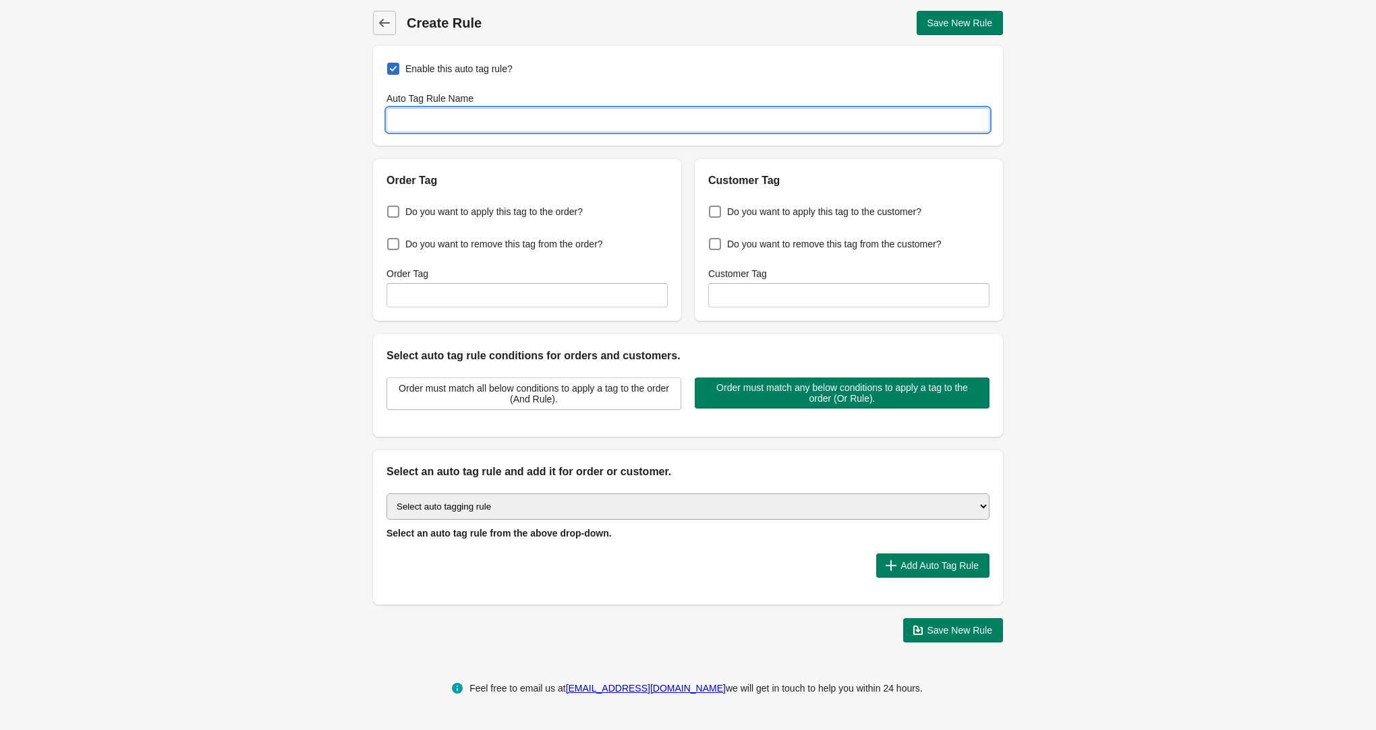
click at [419, 123] on input "Auto Tag Rule Name" at bounding box center [687, 120] width 603 height 24
type input "COLORWHEEL ORANGES"
click at [716, 210] on span at bounding box center [715, 212] width 12 height 12
click at [712, 208] on input "Do you want to apply this tag to the customer?" at bounding box center [712, 208] width 1 height 1
checkbox input "true"
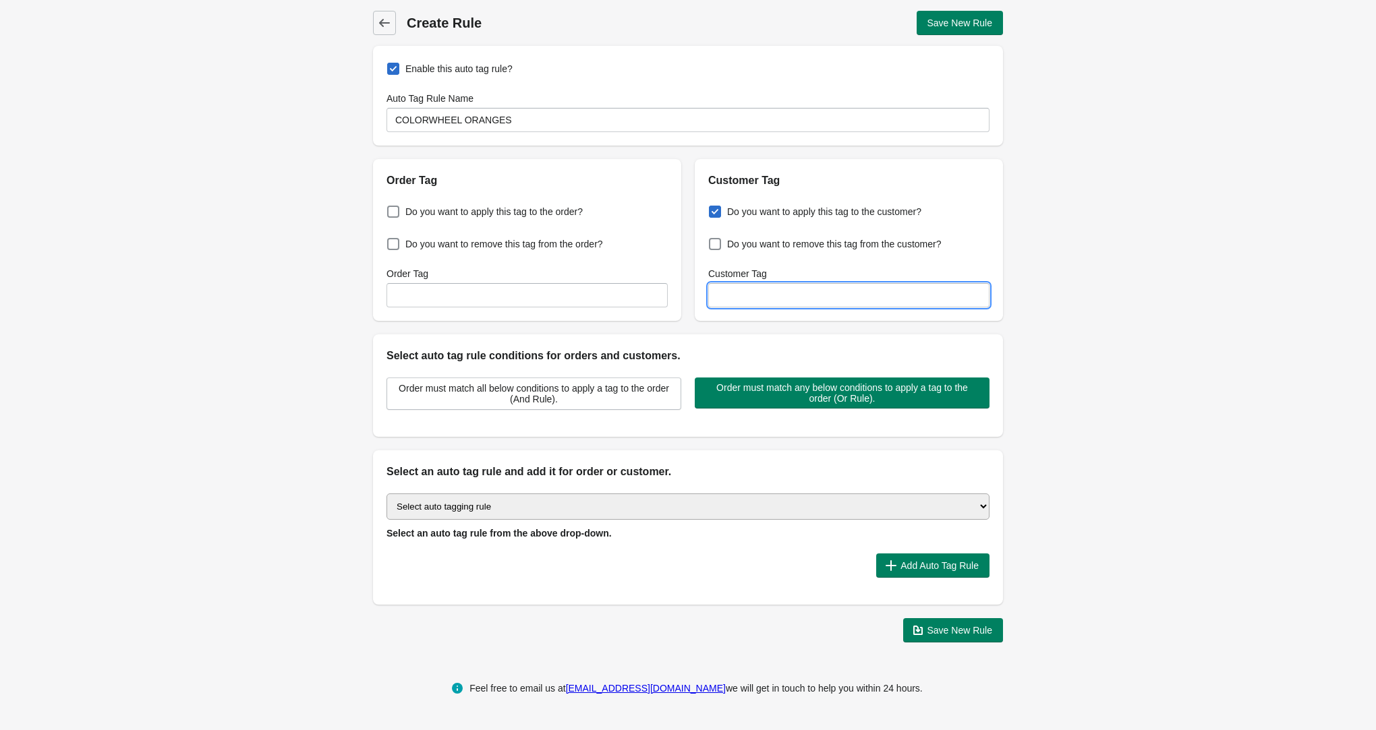
click at [743, 302] on input "Customer Tag" at bounding box center [848, 295] width 281 height 24
type input "COLORWHEELORANGES"
click at [550, 501] on select "Select auto tagging rule Tag by order amount Tag based on the order count (Volu…" at bounding box center [687, 507] width 603 height 26
select select "23"
click at [900, 561] on span "Add Auto Tag Rule" at bounding box center [939, 565] width 78 height 11
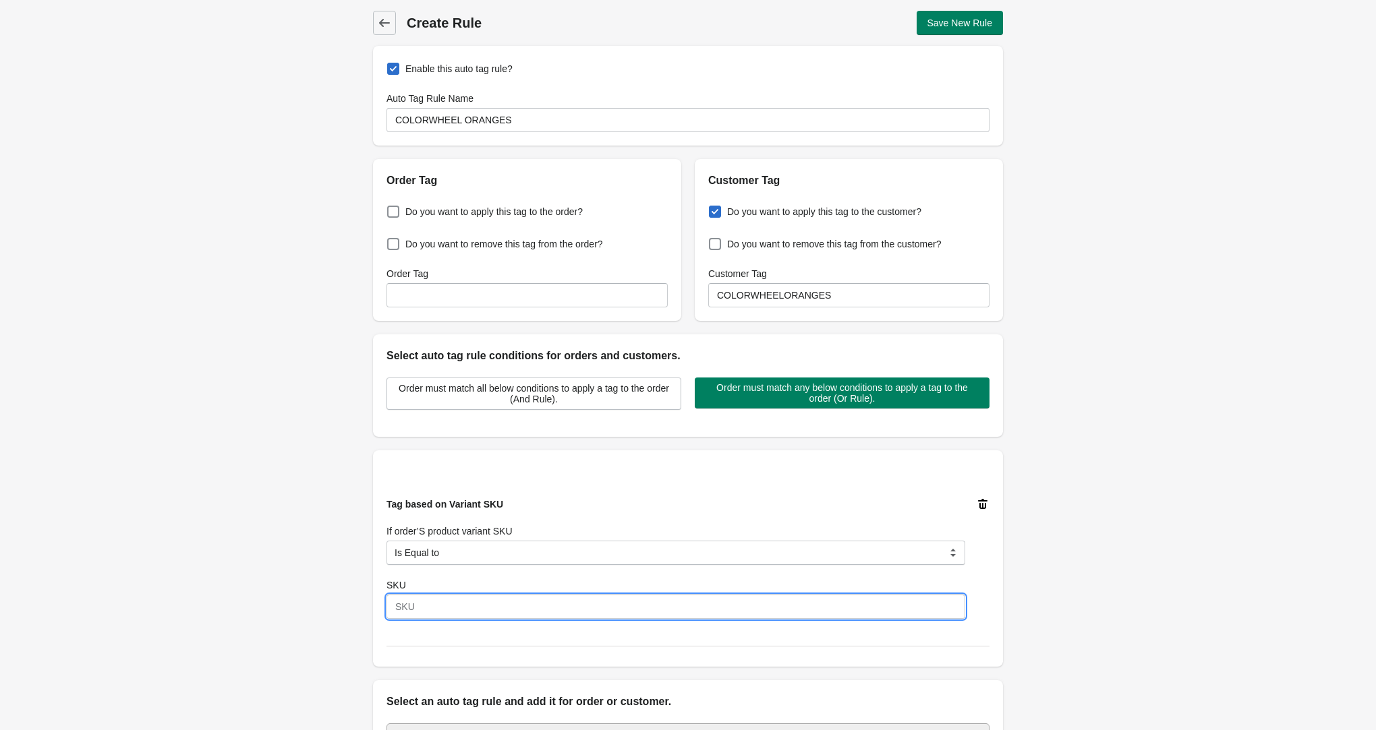
click at [420, 609] on input "SKU" at bounding box center [675, 607] width 579 height 24
paste input "DGWCKIT-064"
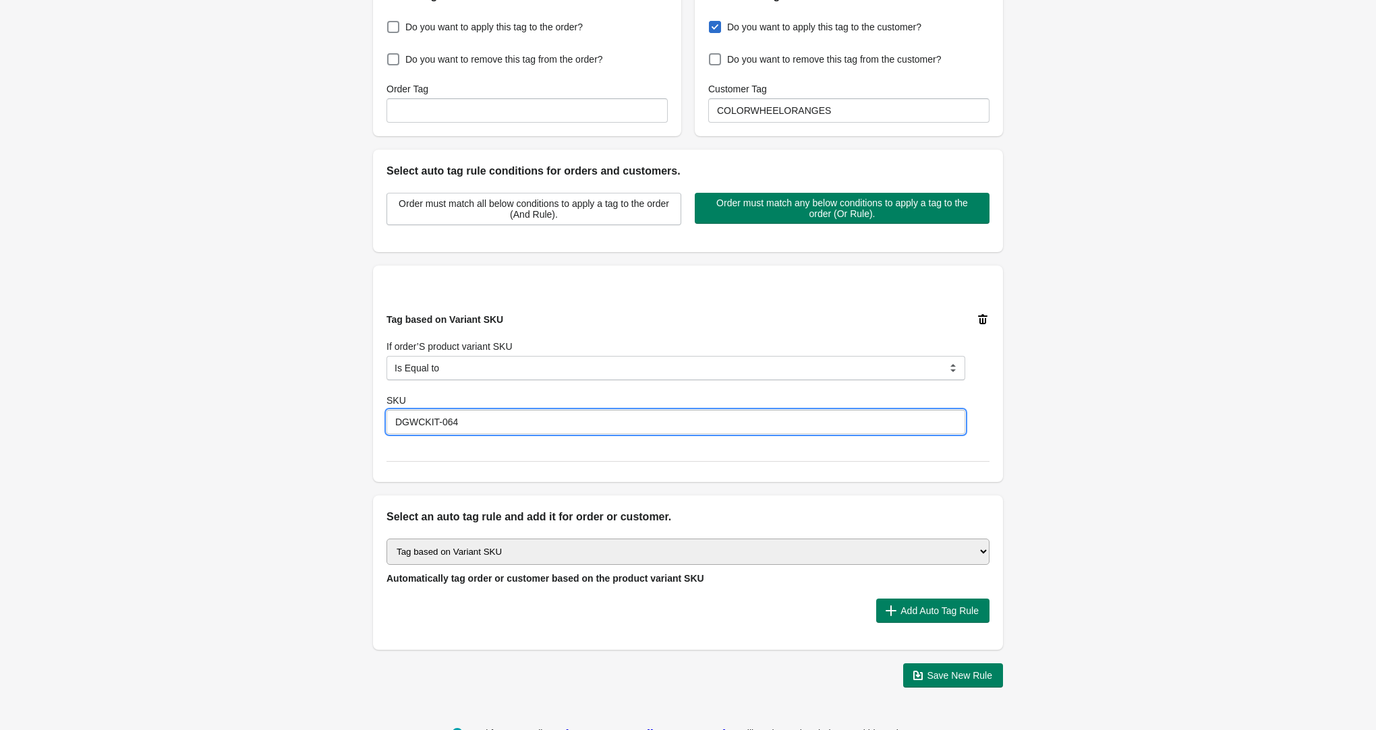
scroll to position [186, 0]
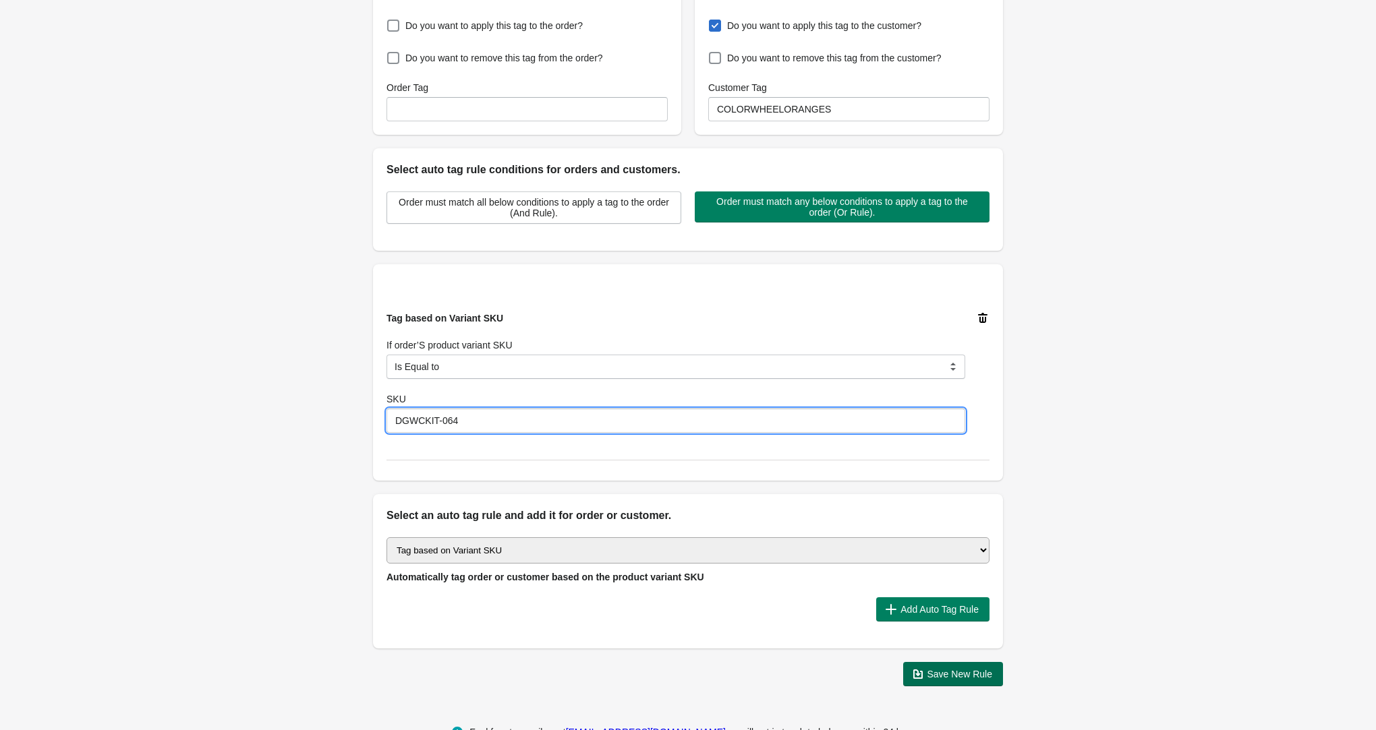
type input "DGWCKIT-064"
